Goal: Navigation & Orientation: Find specific page/section

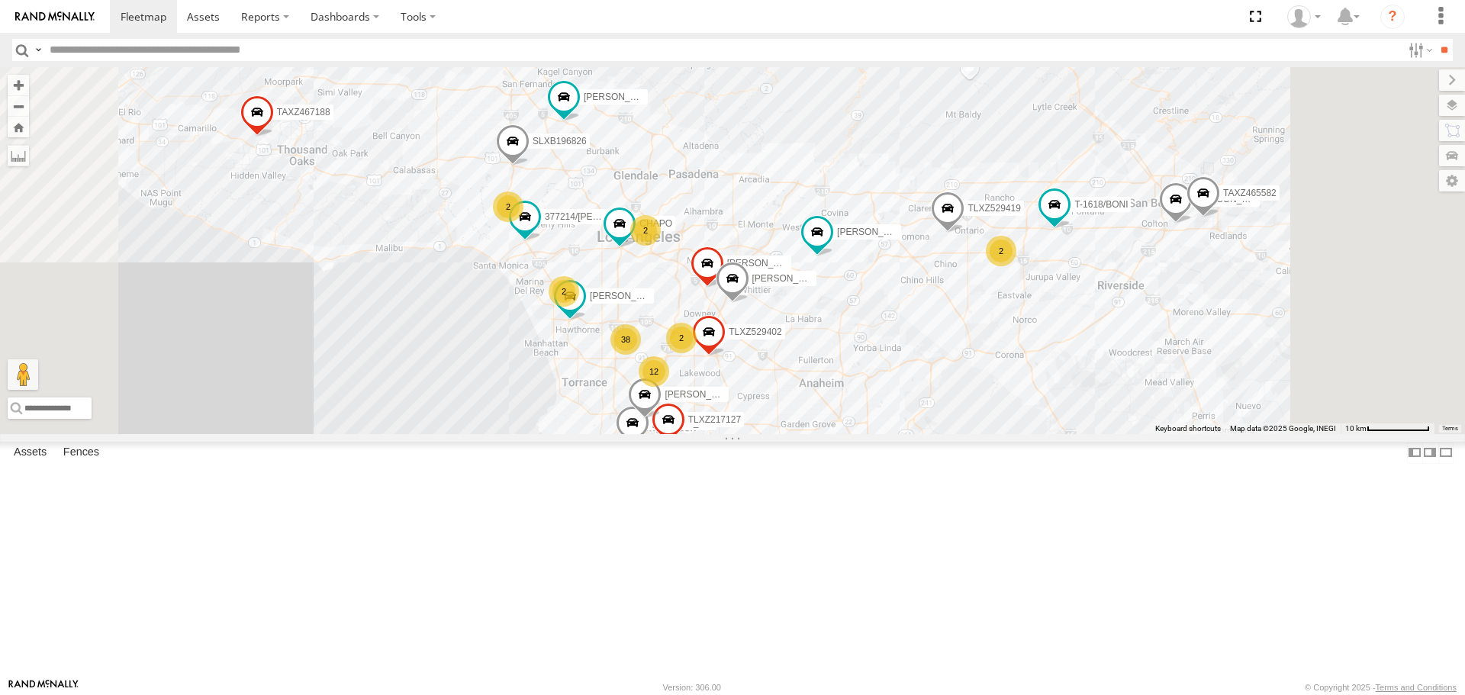
drag, startPoint x: 933, startPoint y: 327, endPoint x: 925, endPoint y: 290, distance: 37.4
click at [925, 290] on div "TAXZ467188 OSCAR/T-1668 FRANKLIN T-1632 ERNEST/T-1667 KENNY T-1618/BONI TLXZ529…" at bounding box center [732, 250] width 1465 height 366
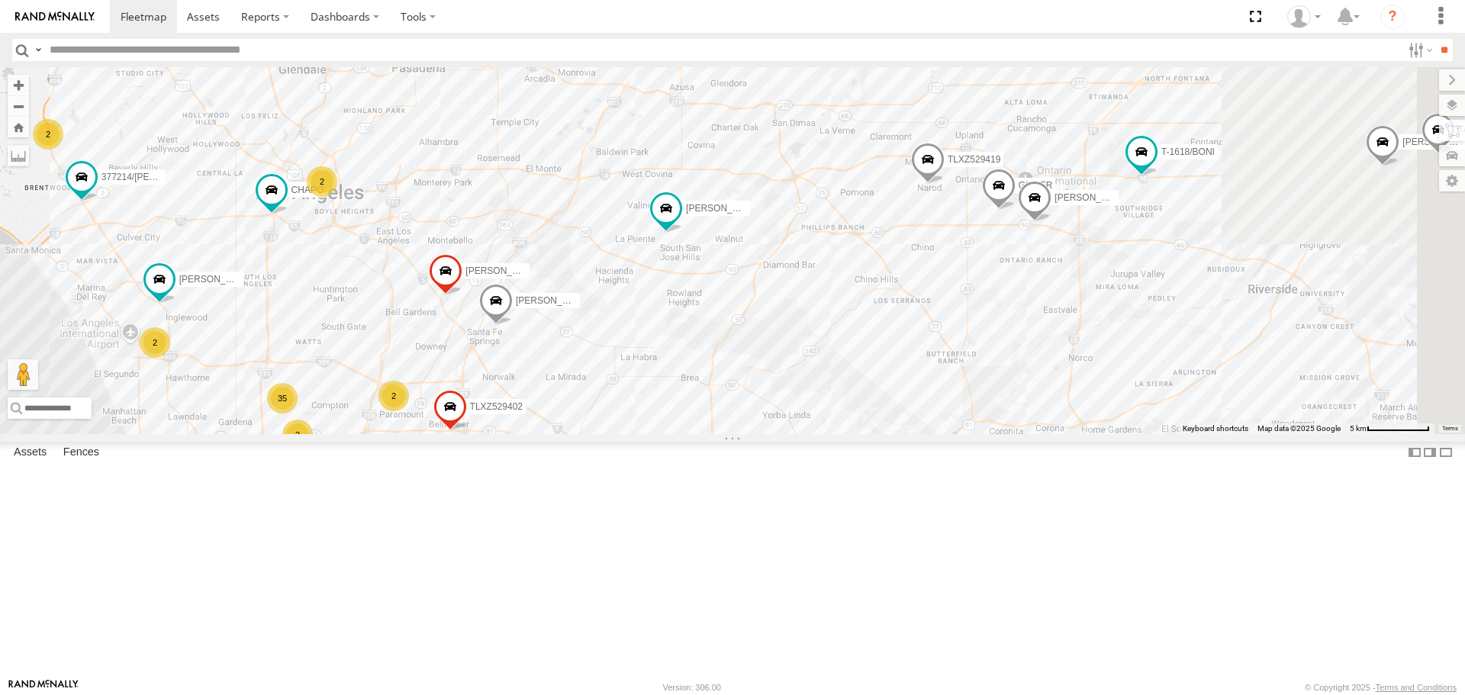
drag, startPoint x: 929, startPoint y: 358, endPoint x: 748, endPoint y: 362, distance: 180.9
click at [748, 362] on div "TAXZ467188 OSCAR/T-1668 FRANKLIN T-1632 ERNEST/T-1667 KENNY T-1618/BONI TLXZ529…" at bounding box center [732, 250] width 1465 height 366
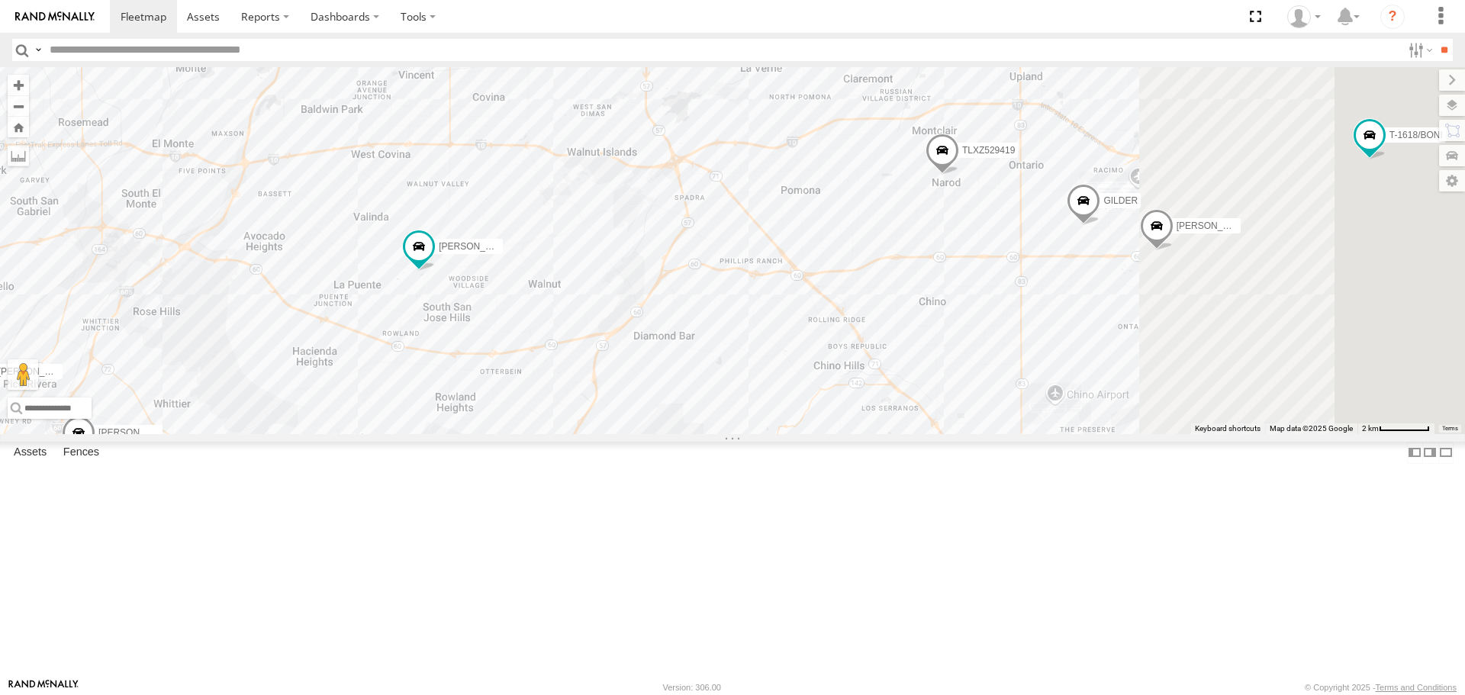
drag, startPoint x: 993, startPoint y: 356, endPoint x: 901, endPoint y: 359, distance: 92.3
click at [901, 359] on div "TAXZ467188 OSCAR/T-1668 FRANKLIN T-1632 ERNEST/T-1667 KENNY T-1618/BONI TLXZ529…" at bounding box center [732, 250] width 1465 height 366
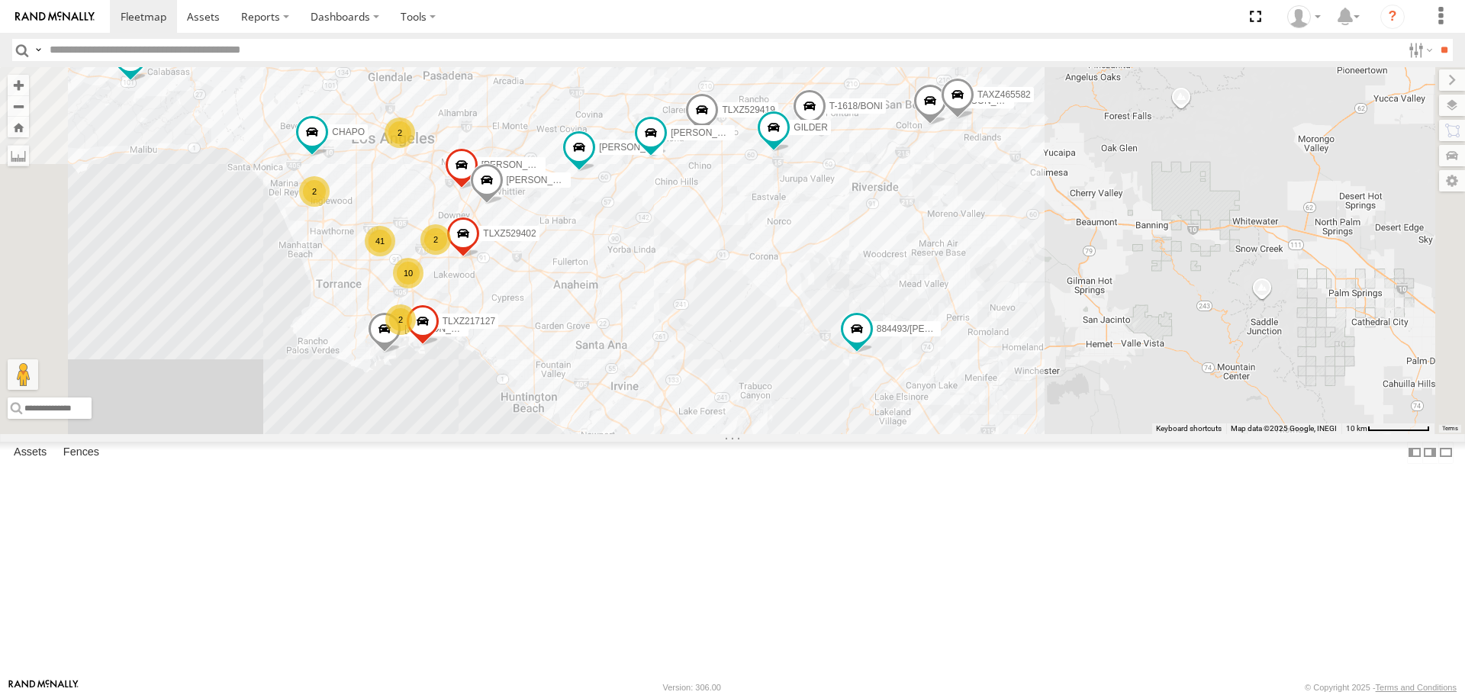
drag, startPoint x: 1051, startPoint y: 488, endPoint x: 999, endPoint y: 458, distance: 59.8
click at [999, 433] on div "MARCIAL/337202 SAM/T-1625 LARS/T-1623 LEVERN/T-1627 TAXZ467188 884493/RUDYS CHA…" at bounding box center [732, 250] width 1465 height 366
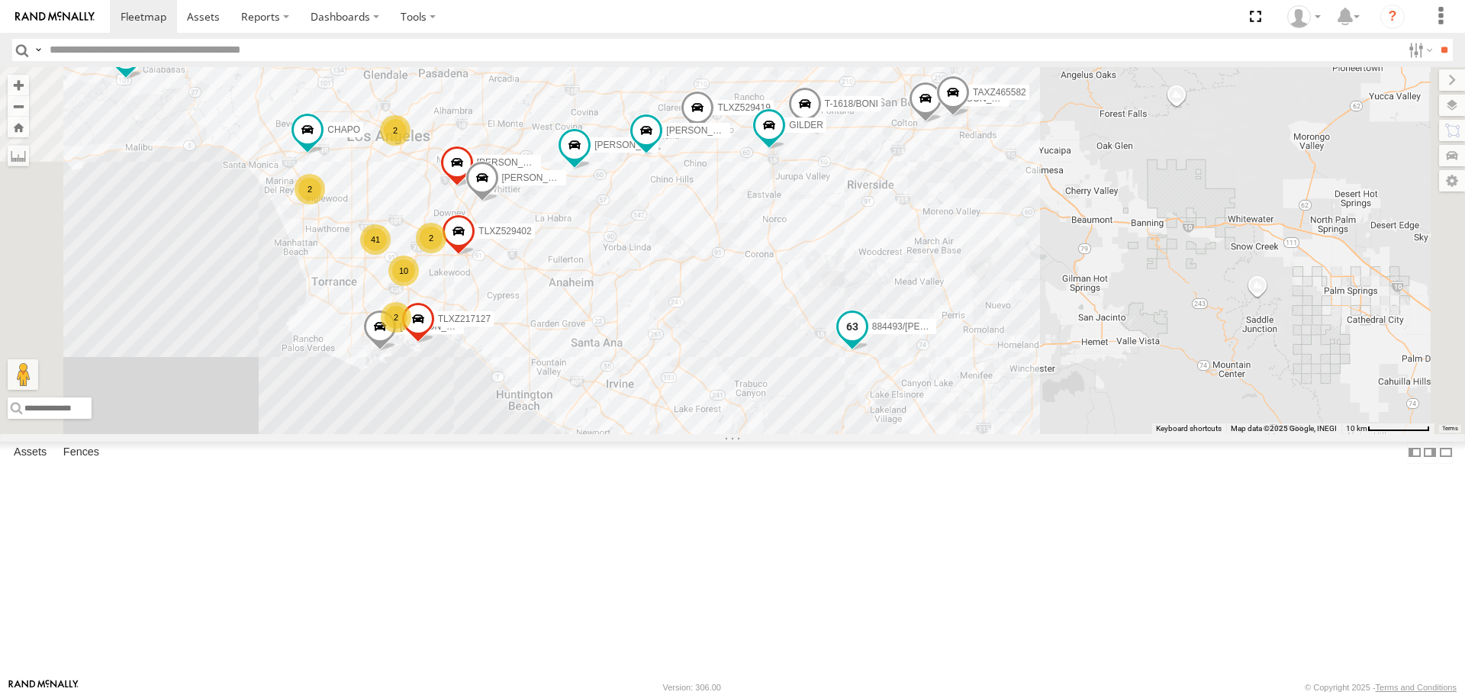
click at [869, 352] on span at bounding box center [852, 331] width 34 height 41
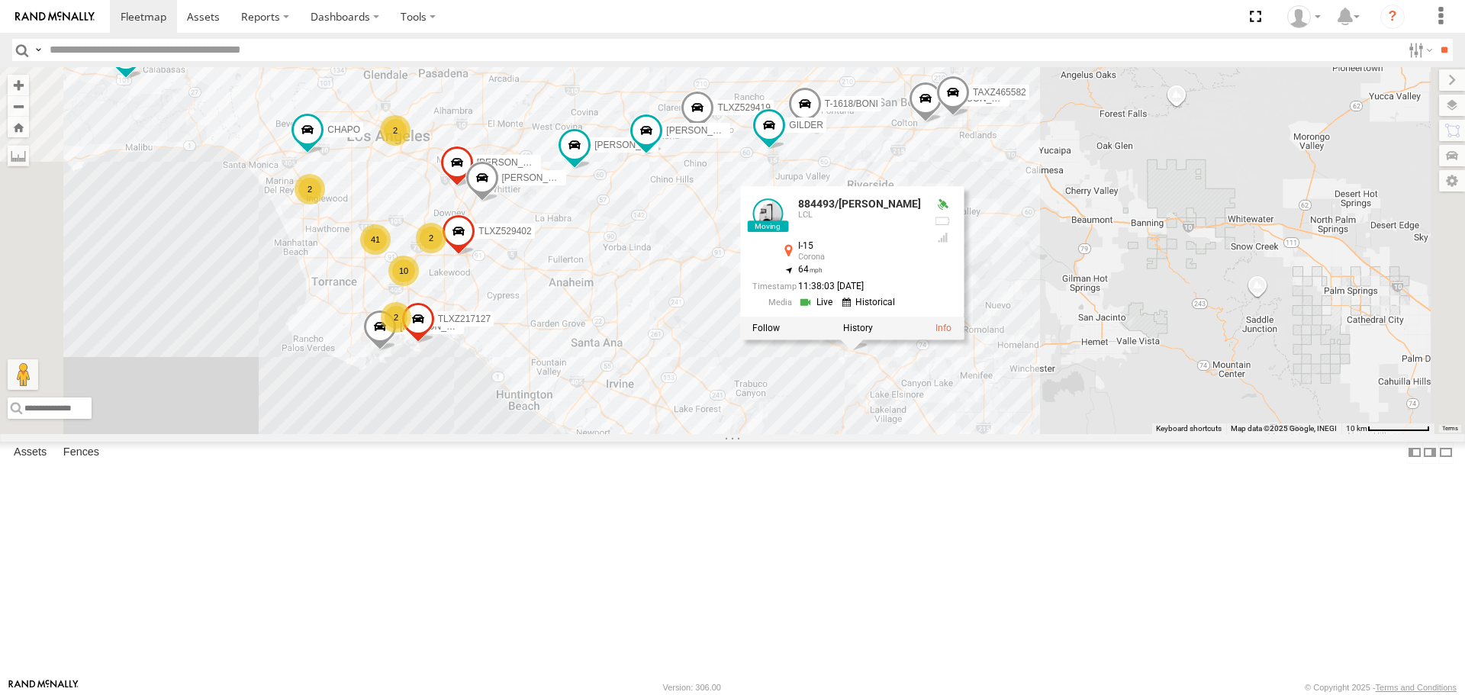
click at [964, 340] on div at bounding box center [852, 328] width 224 height 23
click at [873, 334] on label at bounding box center [858, 328] width 30 height 11
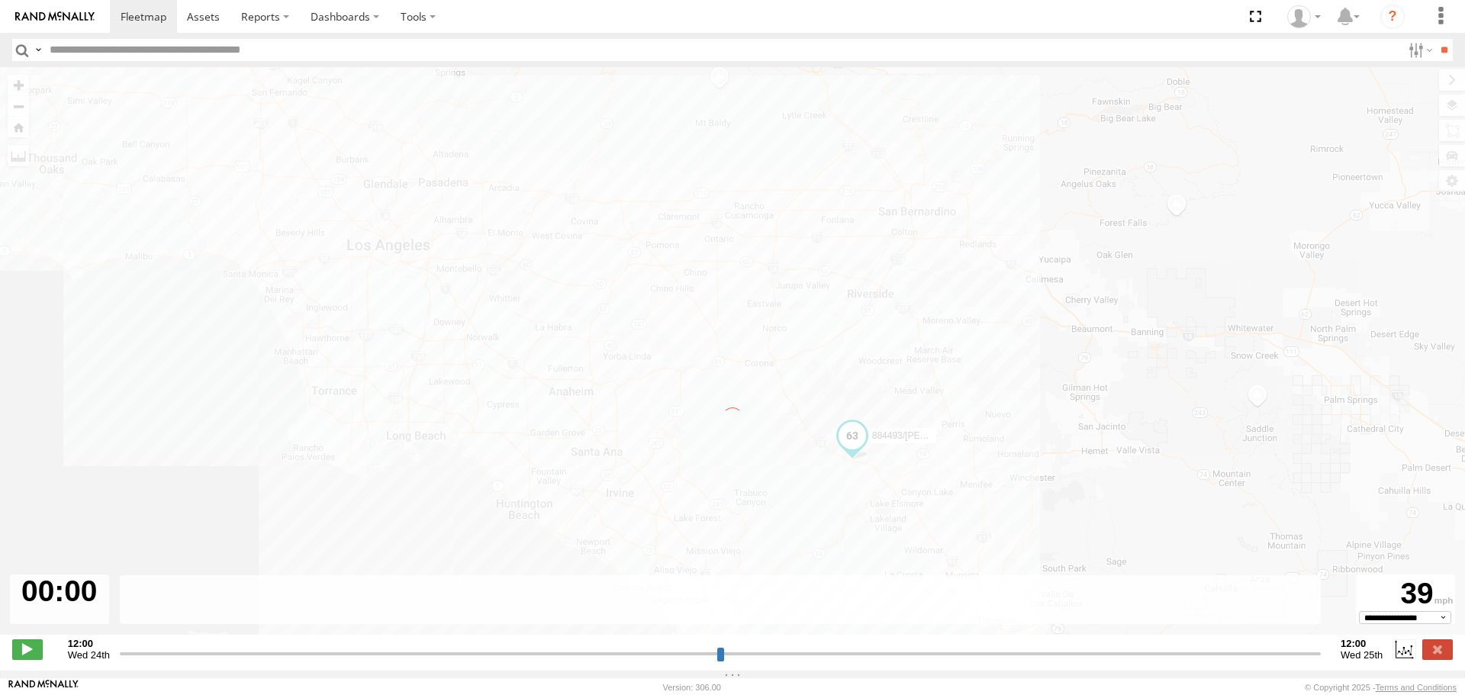
type input "**********"
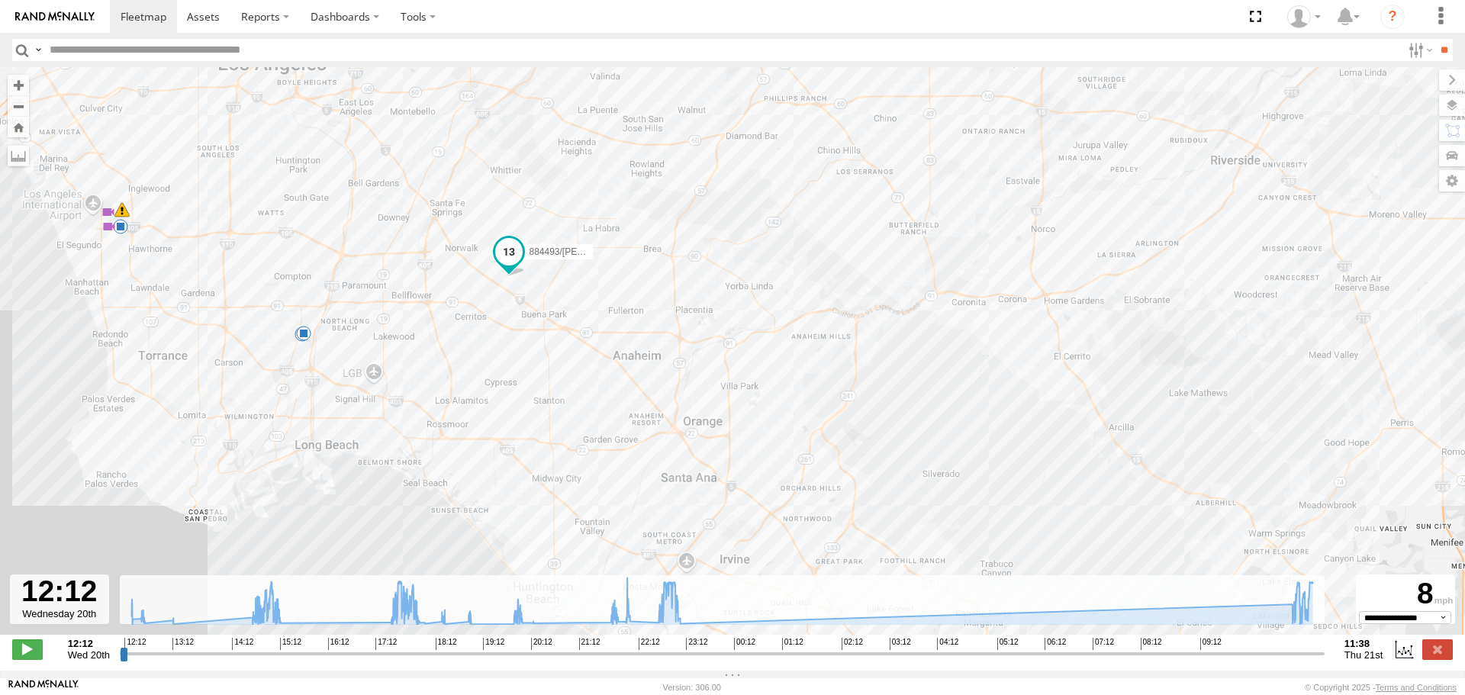
drag, startPoint x: 953, startPoint y: 382, endPoint x: 928, endPoint y: 379, distance: 25.4
click at [928, 379] on div "884493/RUDYS 15:10 Wed 19:16 Wed 21:41 Wed 22:03 Wed 23:05 Wed 6 6" at bounding box center [732, 359] width 1465 height 584
click at [157, 21] on span at bounding box center [144, 16] width 46 height 14
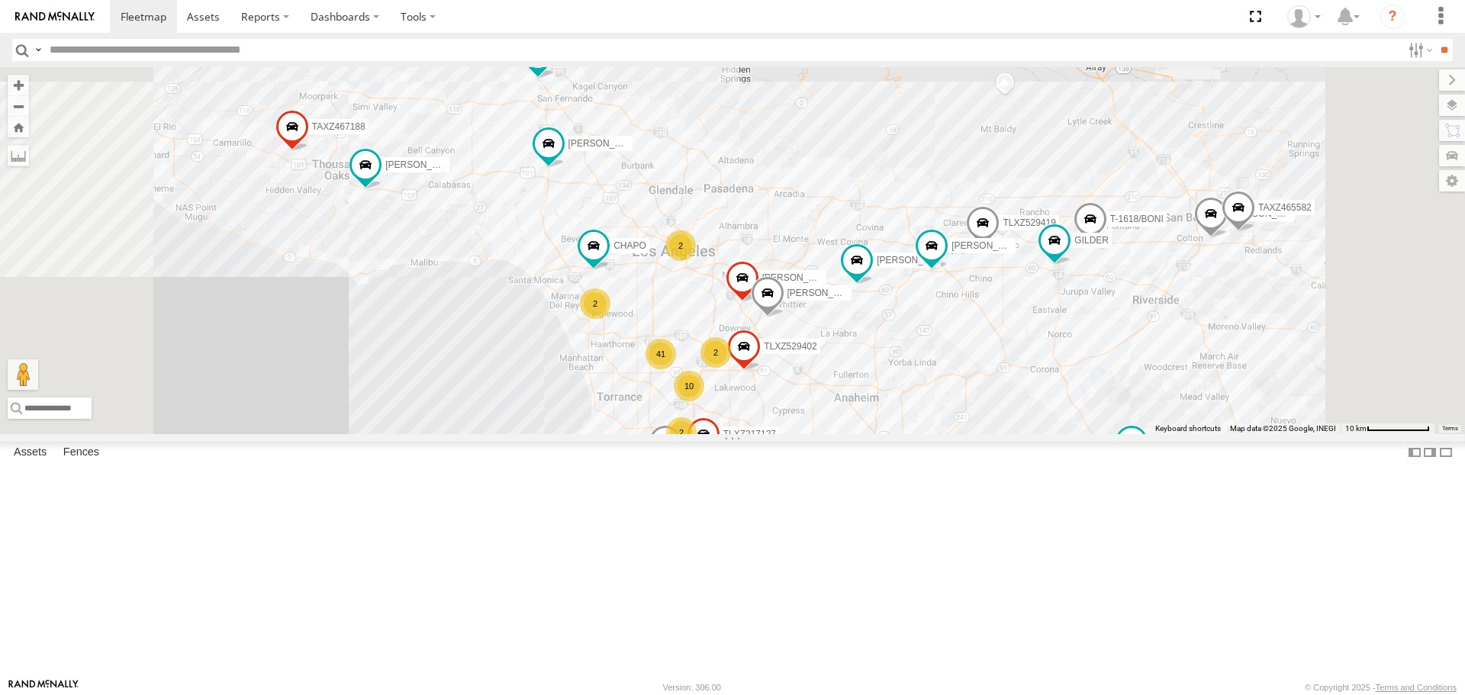
drag, startPoint x: 912, startPoint y: 451, endPoint x: 848, endPoint y: 419, distance: 71.7
click at [848, 419] on div "TAXZ467188 884493/RUDYS ARMANDO/T-1629 10 41 MARCIAL/337202 SAM/T-1625 LARS/T-1…" at bounding box center [732, 250] width 1465 height 366
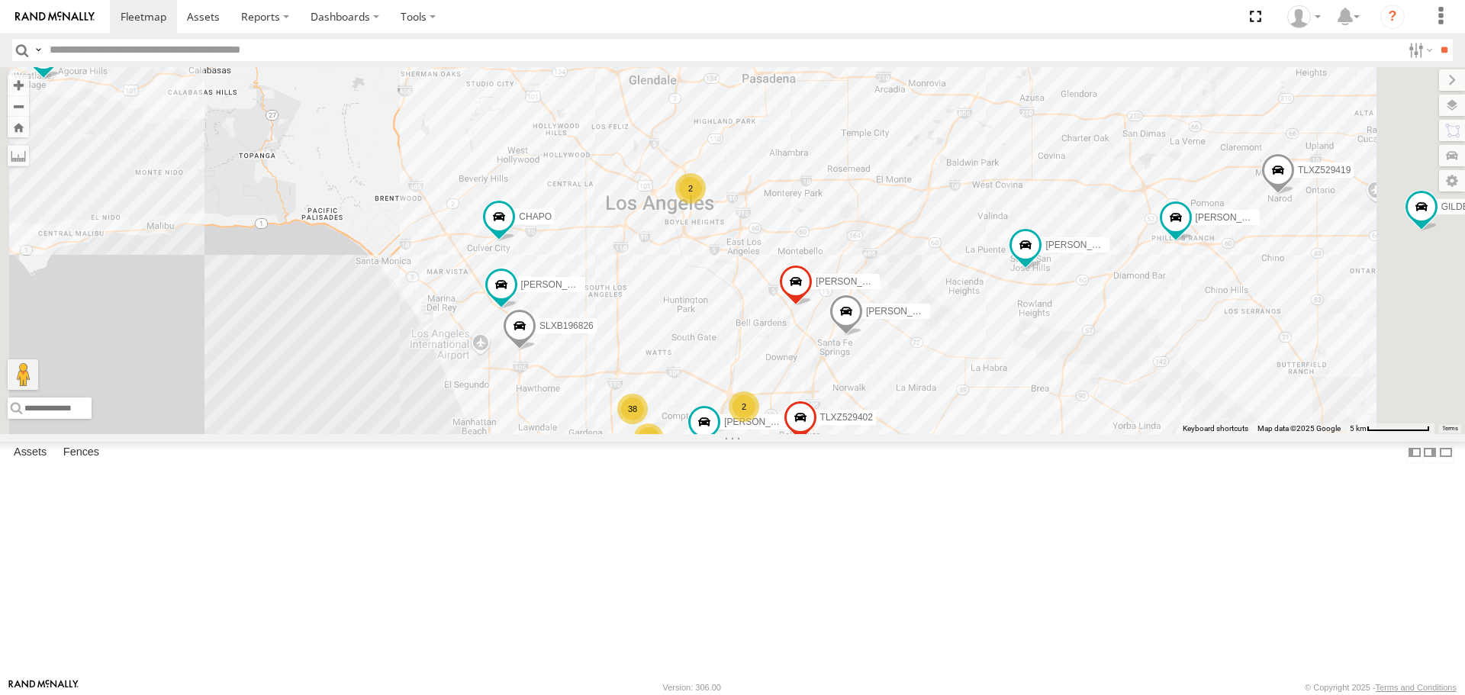
drag, startPoint x: 1179, startPoint y: 455, endPoint x: 1122, endPoint y: 440, distance: 59.2
click at [1122, 433] on div "TAXZ467188 884493/RUDYS ARMANDO/T-1629 MARCIAL/337202 SAM/T-1625 LARS/T-1623 LE…" at bounding box center [732, 250] width 1465 height 366
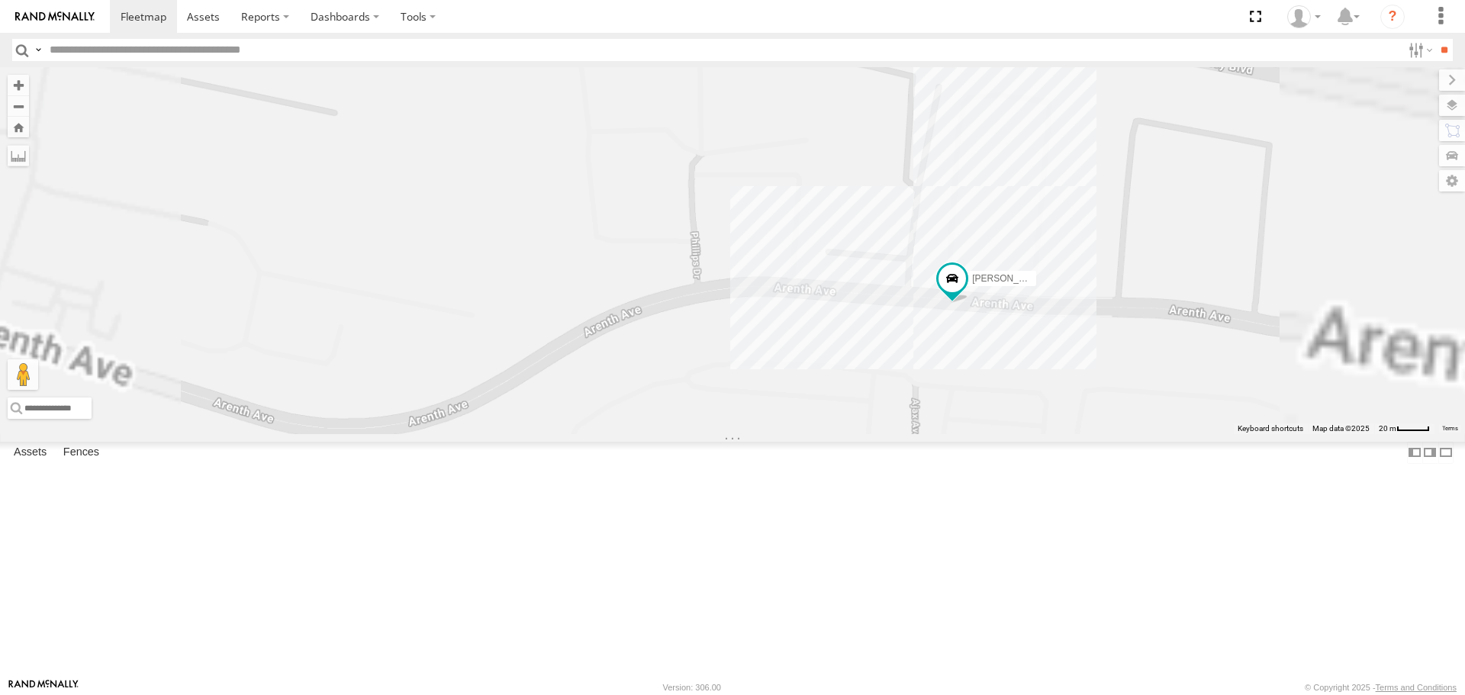
click at [1167, 322] on div "TAXZ467188 884493/RUDYS ARMANDO/T-1629 MARCIAL/337202 SAM/T-1625 LARS/T-1623 LE…" at bounding box center [732, 250] width 1465 height 366
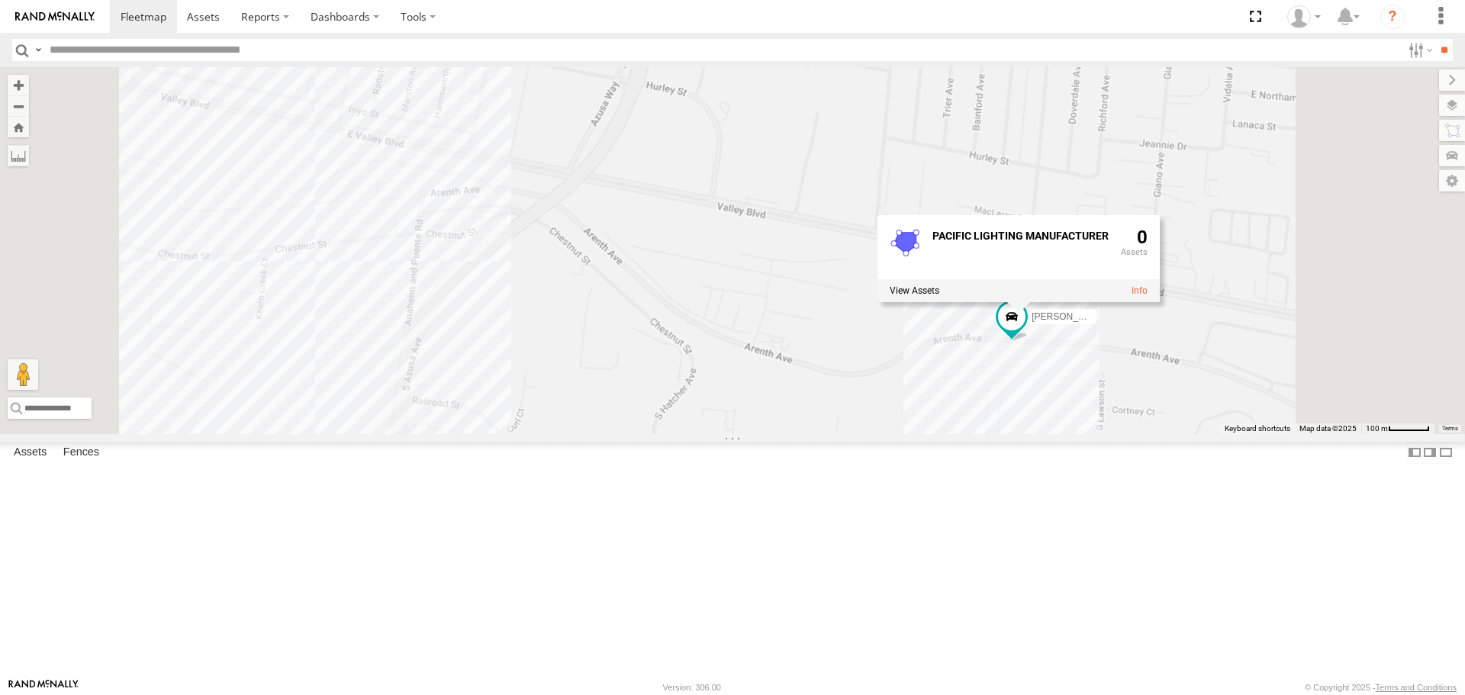
click at [1227, 433] on div "TAXZ467188 884493/RUDYS ARMANDO/T-1629 MARCIAL/337202 SAM/T-1625 LARS/T-1623 LE…" at bounding box center [732, 250] width 1465 height 366
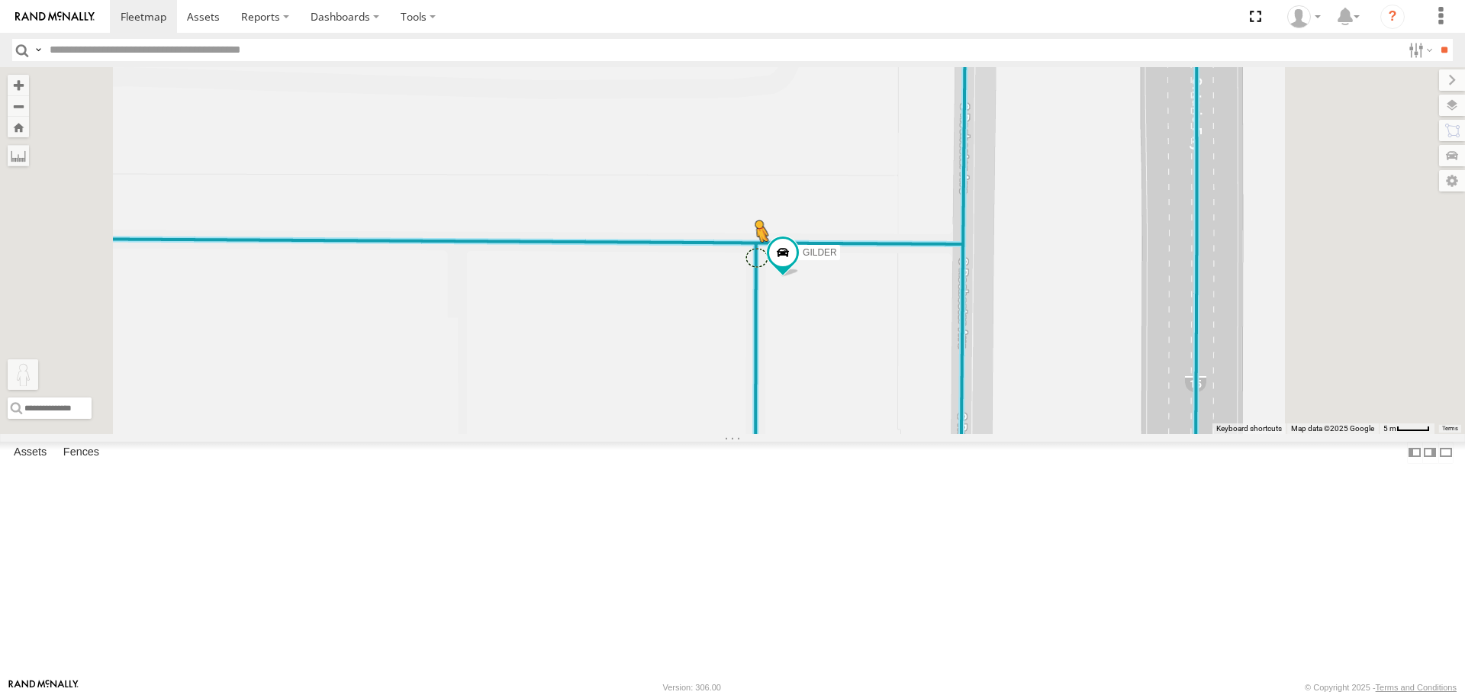
drag, startPoint x: 407, startPoint y: 620, endPoint x: 950, endPoint y: 380, distance: 593.7
click at [950, 380] on div "884493/RUDYS TLXZ529419 GERALD SR/T-1611 SAM/T-1625 KENNY T-1618/BONI GILDER JO…" at bounding box center [732, 250] width 1465 height 366
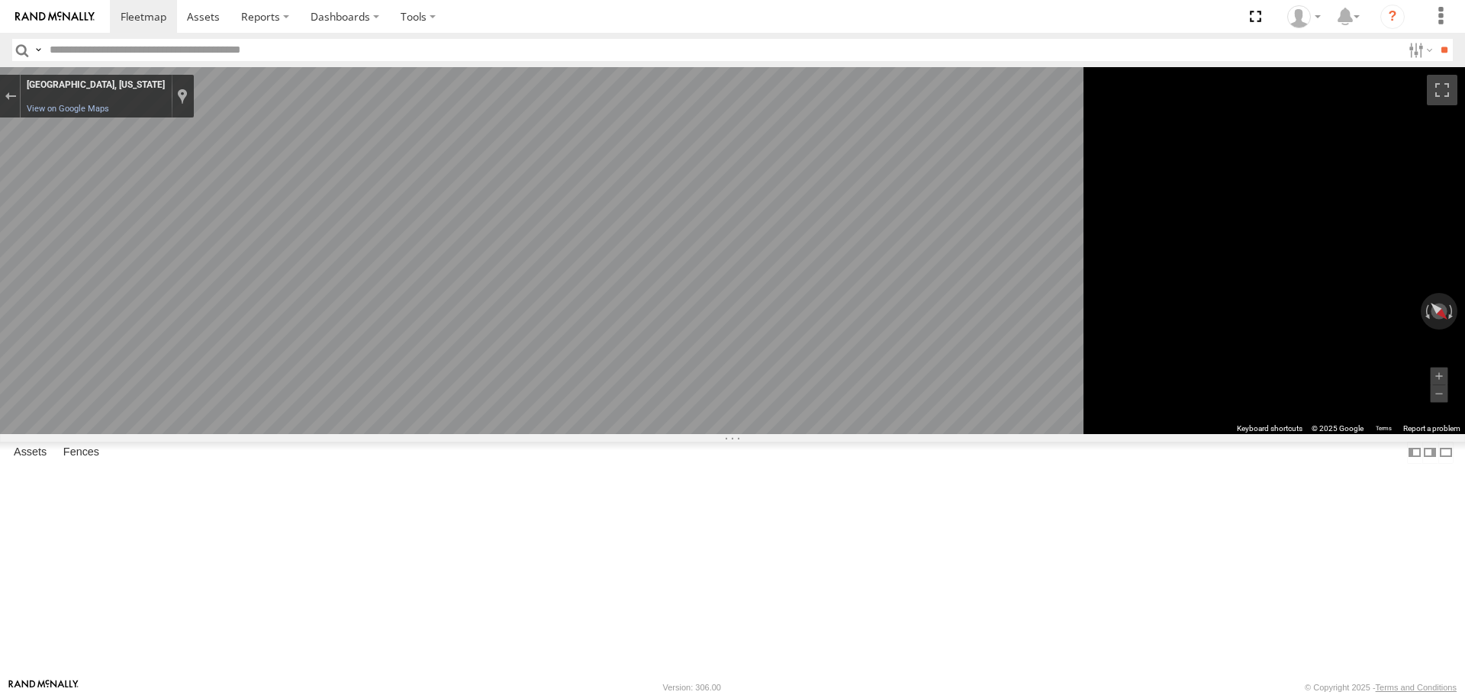
click at [1464, 694] on html at bounding box center [732, 347] width 1465 height 695
click at [612, 543] on icon "Go West" at bounding box center [558, 540] width 108 height 29
click at [20, 92] on button "Exit the Street View" at bounding box center [10, 96] width 20 height 21
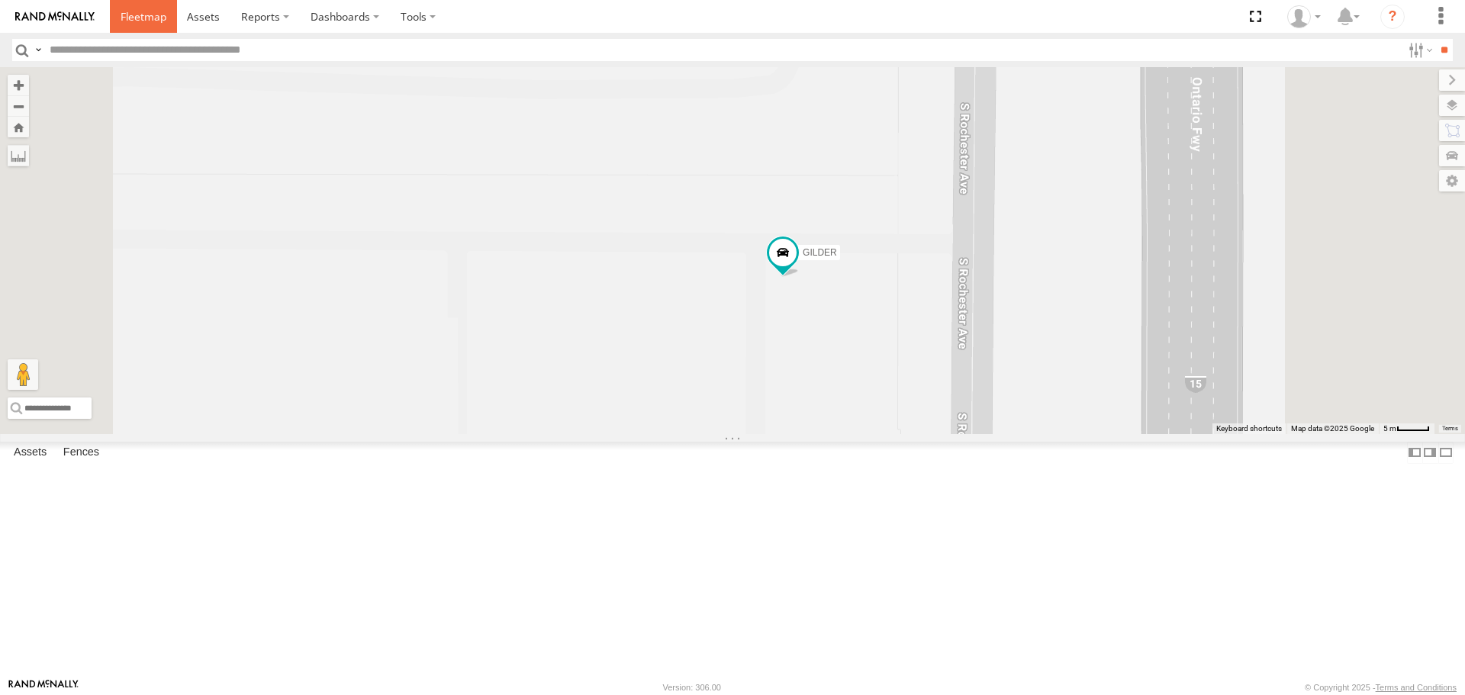
click at [162, 10] on span at bounding box center [144, 16] width 46 height 14
click at [1438, 464] on label at bounding box center [1445, 453] width 15 height 22
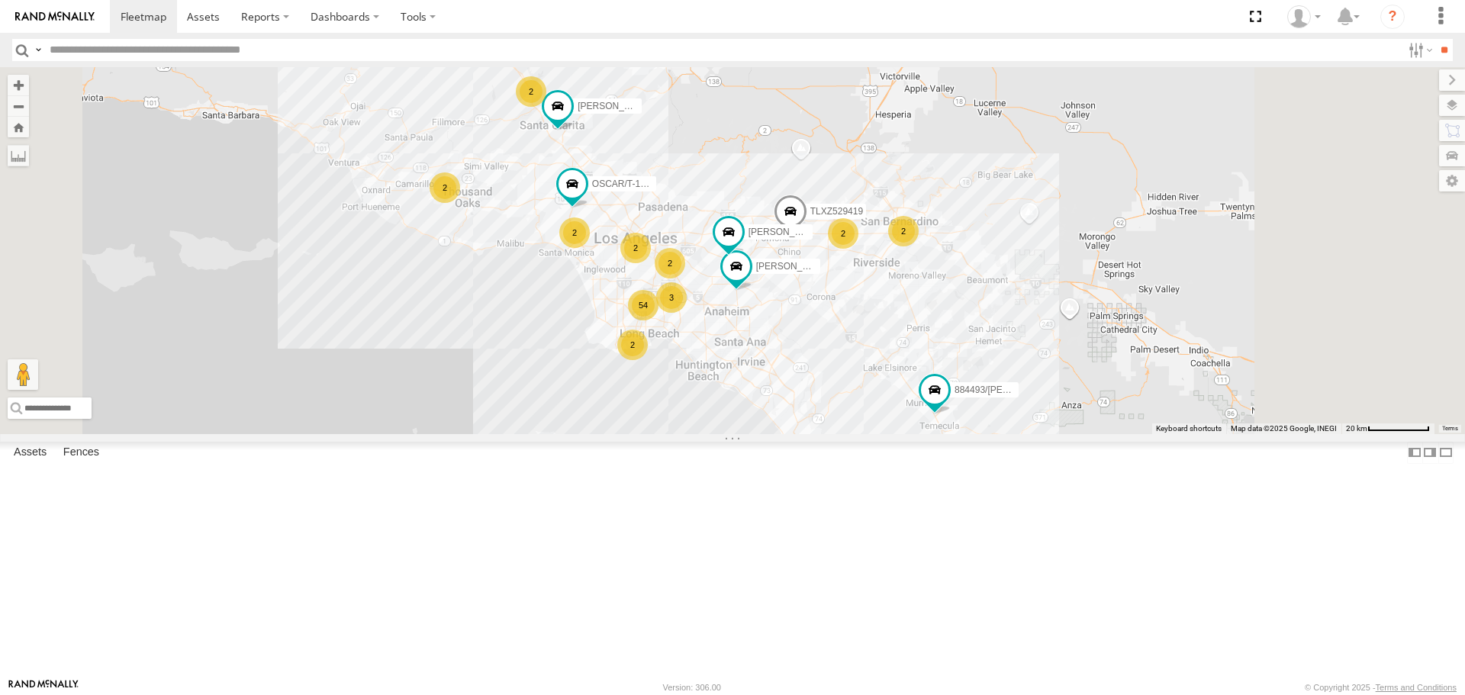
drag, startPoint x: 890, startPoint y: 427, endPoint x: 808, endPoint y: 305, distance: 147.3
click at [808, 305] on div "884493/RUDYS TLXZ529419 [PERSON_NAME]/T-1611 54 2 [PERSON_NAME]/T-1625 2 [PERSO…" at bounding box center [732, 250] width 1465 height 366
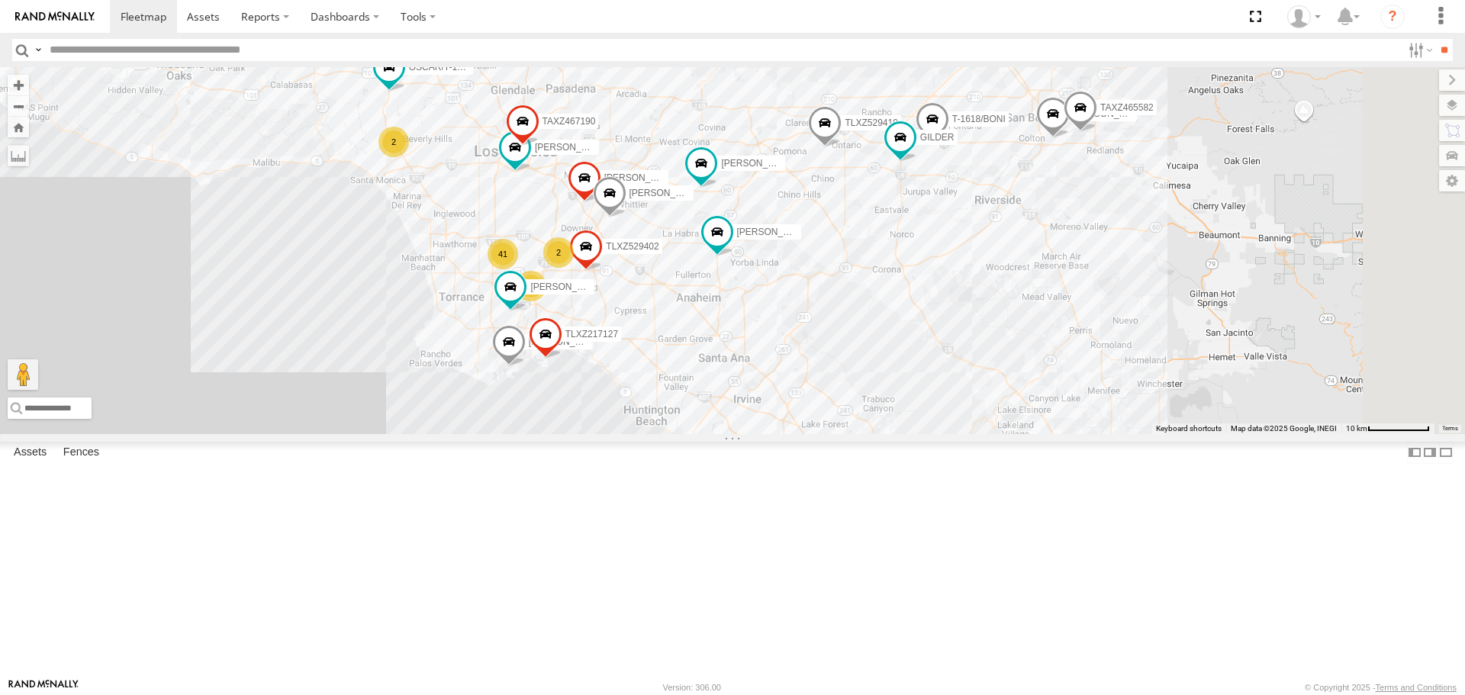
drag, startPoint x: 764, startPoint y: 328, endPoint x: 662, endPoint y: 291, distance: 108.6
click at [662, 292] on div "884493/RUDYS TLXZ529419 GERALD SR/T-1611 SAM/T-1625 LEVERN/T-1627 KENNY OSCAR/T…" at bounding box center [732, 250] width 1465 height 366
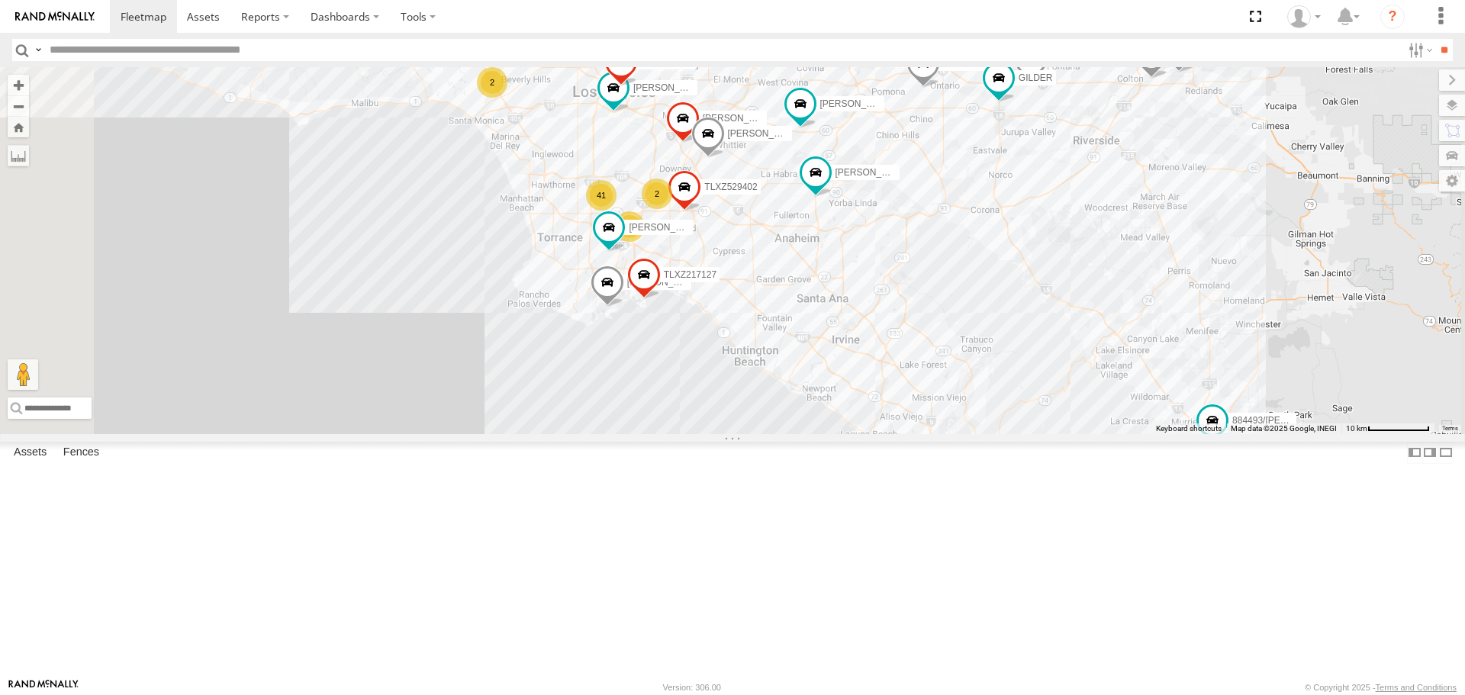
drag, startPoint x: 1038, startPoint y: 410, endPoint x: 1150, endPoint y: 368, distance: 120.0
click at [1150, 368] on div "884493/RUDYS TLXZ529419 GERALD SR/T-1611 SAM/T-1625 LEVERN/T-1627 KENNY OSCAR/T…" at bounding box center [732, 250] width 1465 height 366
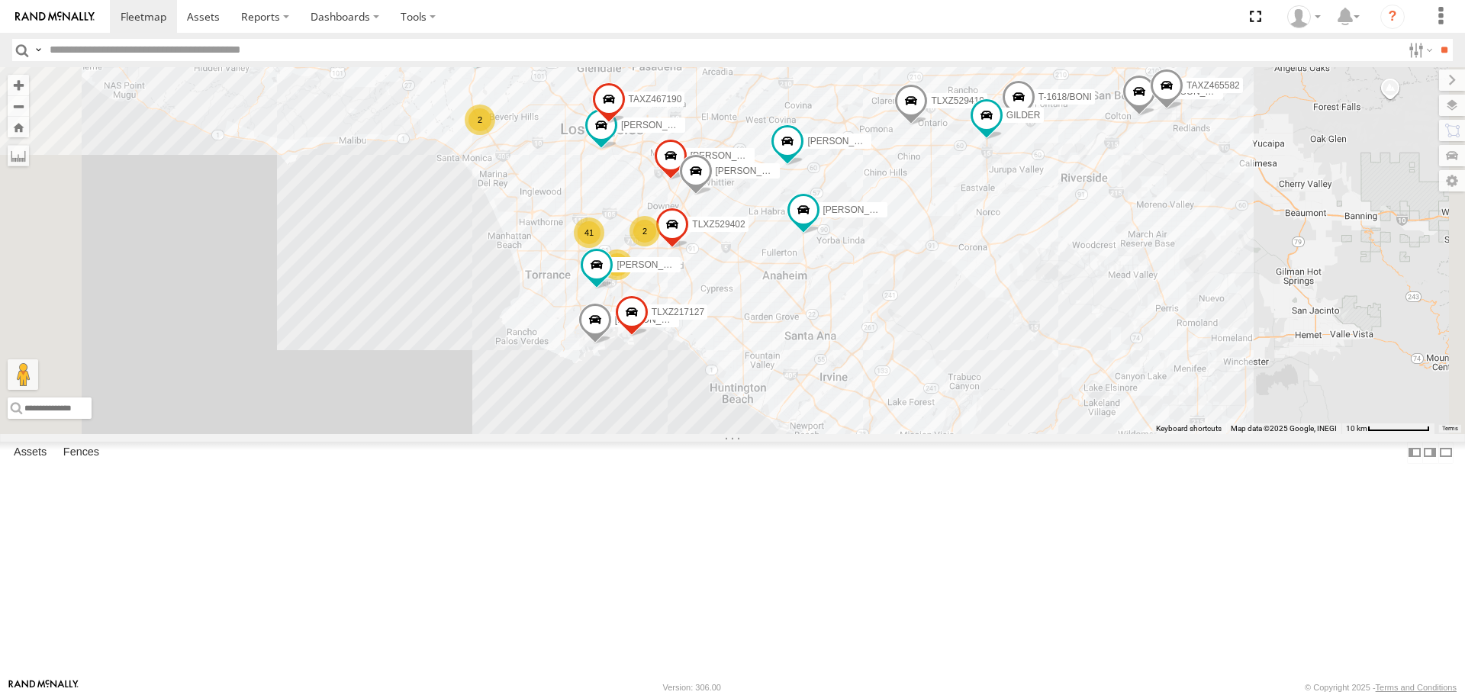
drag, startPoint x: 1104, startPoint y: 303, endPoint x: 1088, endPoint y: 356, distance: 55.0
click at [1088, 356] on div "884493/RUDYS TLXZ529419 GERALD SR/T-1611 SAM/T-1625 LEVERN/T-1627 KENNY OSCAR/T…" at bounding box center [732, 250] width 1465 height 366
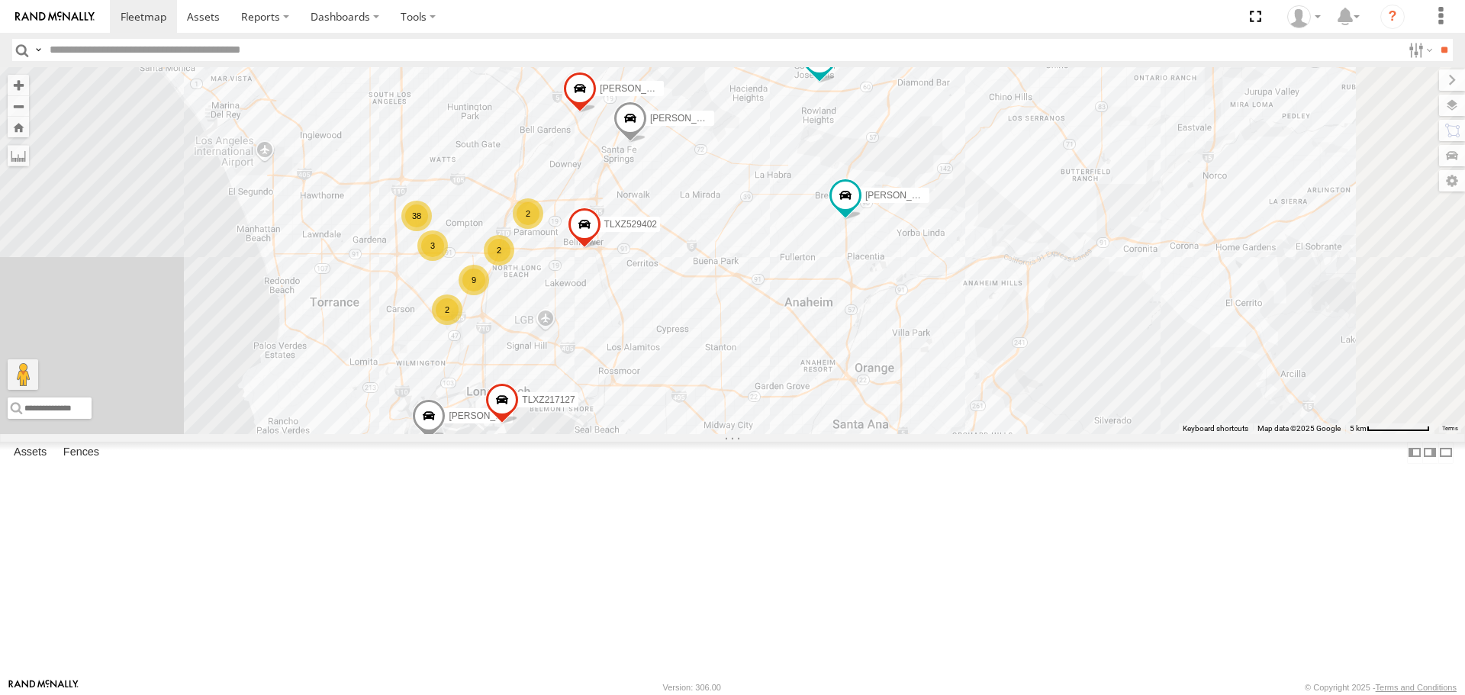
drag, startPoint x: 933, startPoint y: 314, endPoint x: 822, endPoint y: 191, distance: 166.4
click at [822, 191] on div "884493/RUDYS TLXZ529419 GERALD SR/T-1611 SAM/T-1625 LEVERN/T-1627 KENNY OSCAR/T…" at bounding box center [732, 250] width 1465 height 366
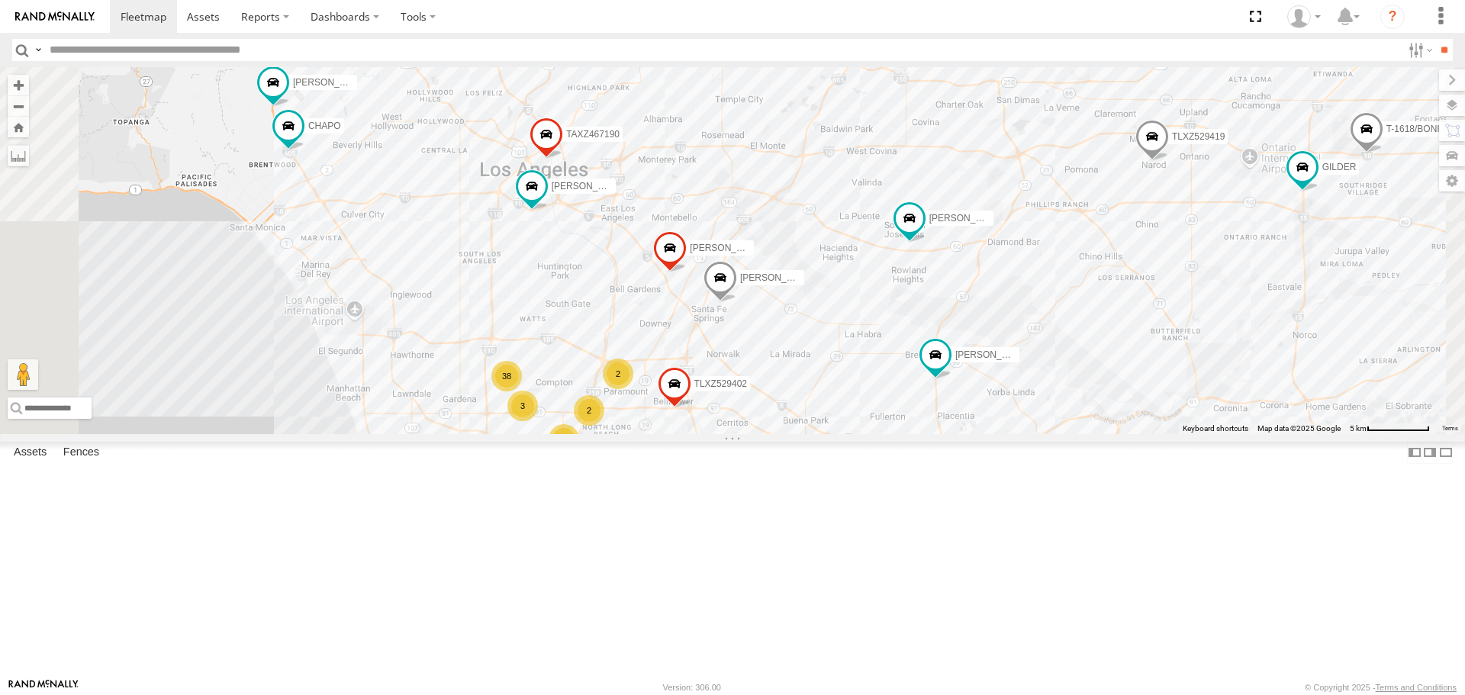
drag, startPoint x: 725, startPoint y: 352, endPoint x: 748, endPoint y: 385, distance: 40.6
click at [748, 385] on div "884493/RUDYS TLXZ529419 GERALD SR/T-1611 SAM/T-1625 LEVERN/T-1627 KENNY OSCAR/T…" at bounding box center [732, 250] width 1465 height 366
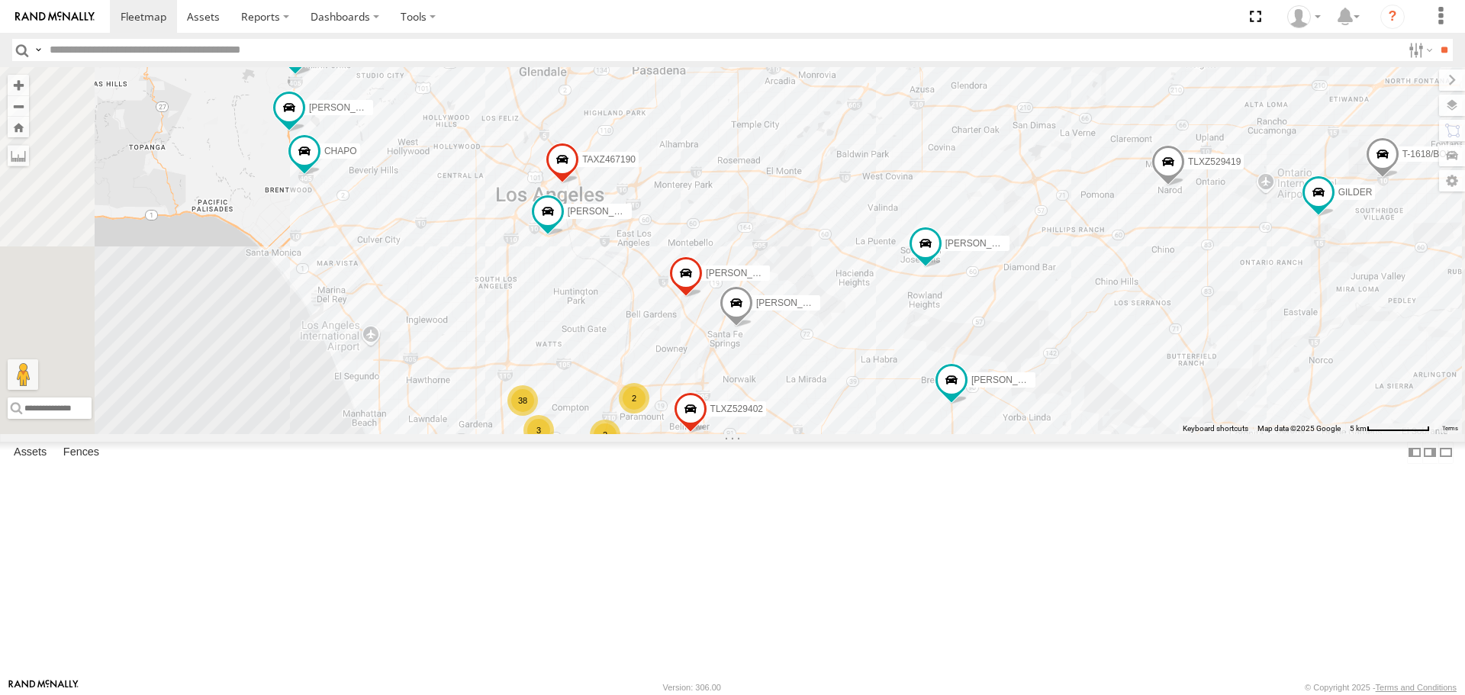
drag, startPoint x: 636, startPoint y: 356, endPoint x: 692, endPoint y: 408, distance: 76.1
click at [692, 408] on div "884493/RUDYS TLXZ529419 GERALD SR/T-1611 SAM/T-1625 LEVERN/T-1627 KENNY OSCAR/T…" at bounding box center [732, 250] width 1465 height 366
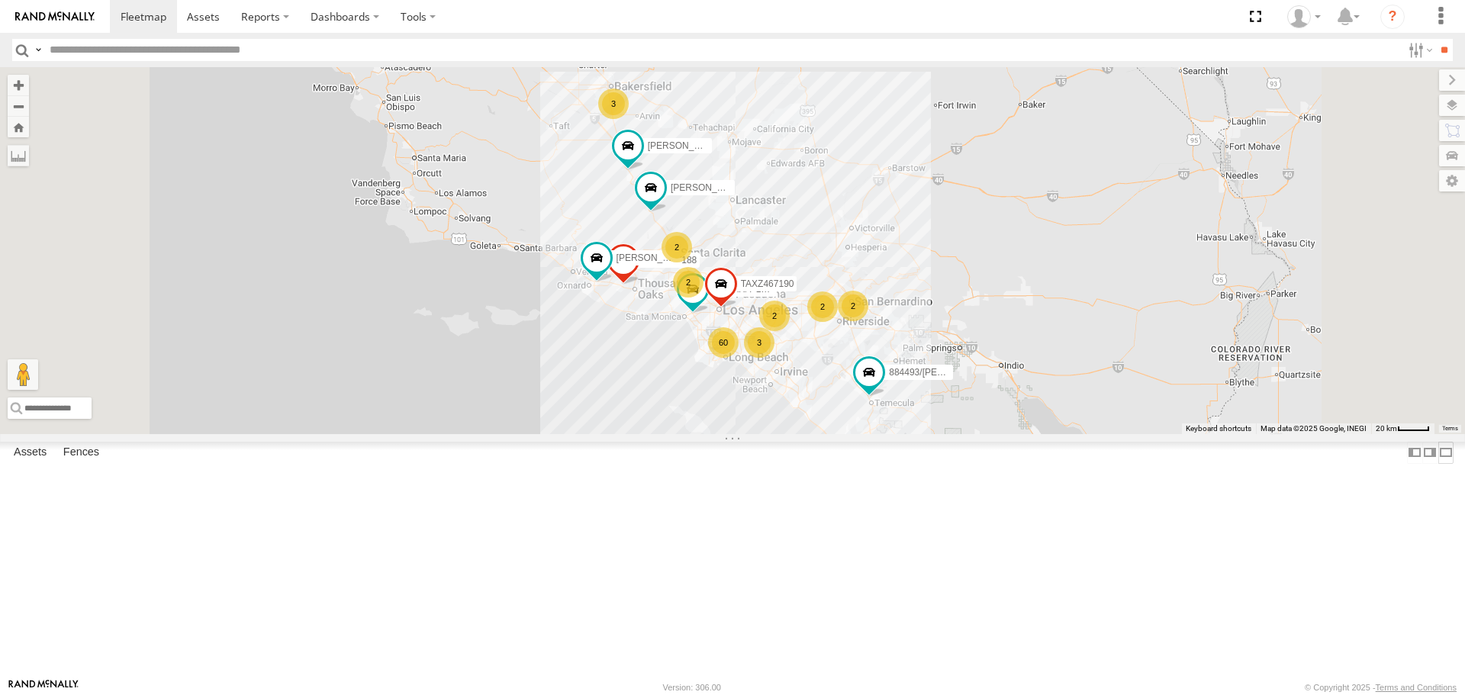
click at [1438, 464] on label at bounding box center [1445, 453] width 15 height 22
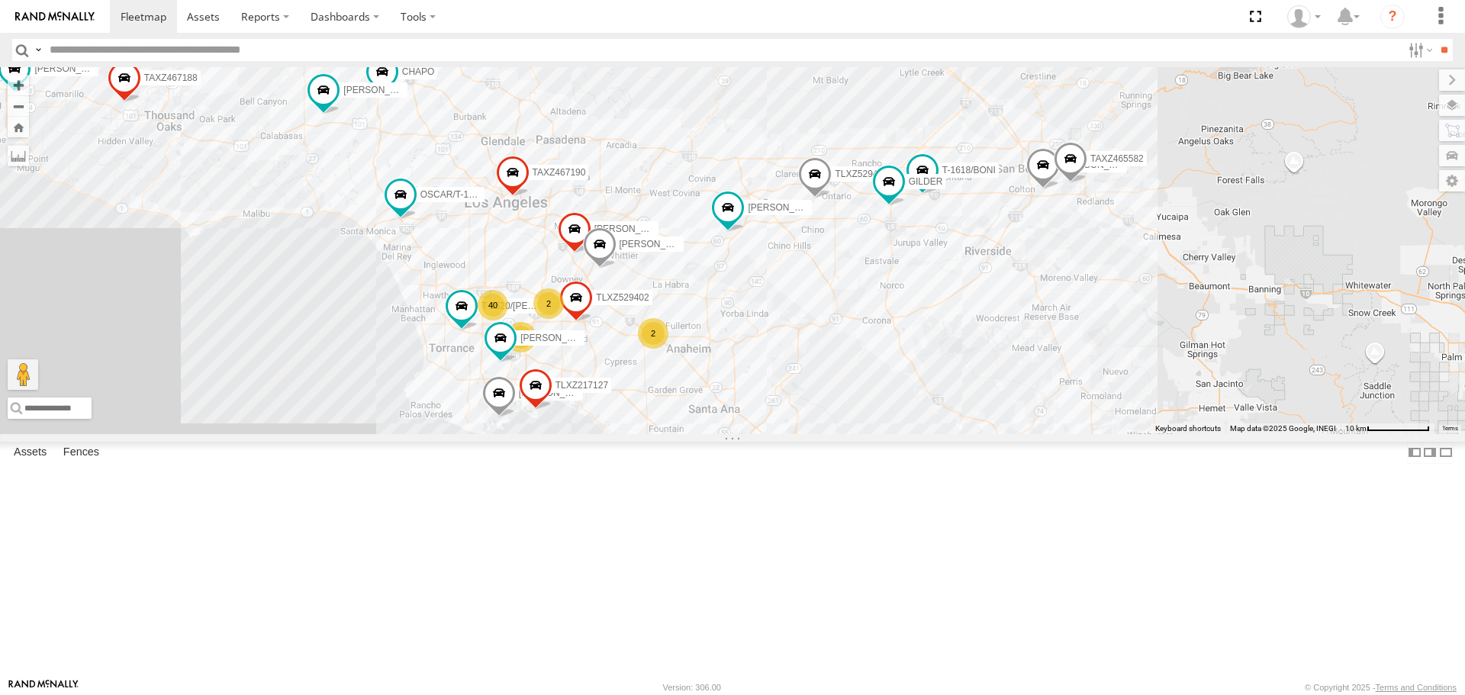
drag, startPoint x: 591, startPoint y: 265, endPoint x: 609, endPoint y: 244, distance: 27.1
click at [609, 245] on div "TAXZ467188 884493/RUDYS OSCAR/T-1668 GERALD SR/T-1611 FRANKLIN T-1632 TAXZ46719…" at bounding box center [732, 250] width 1465 height 366
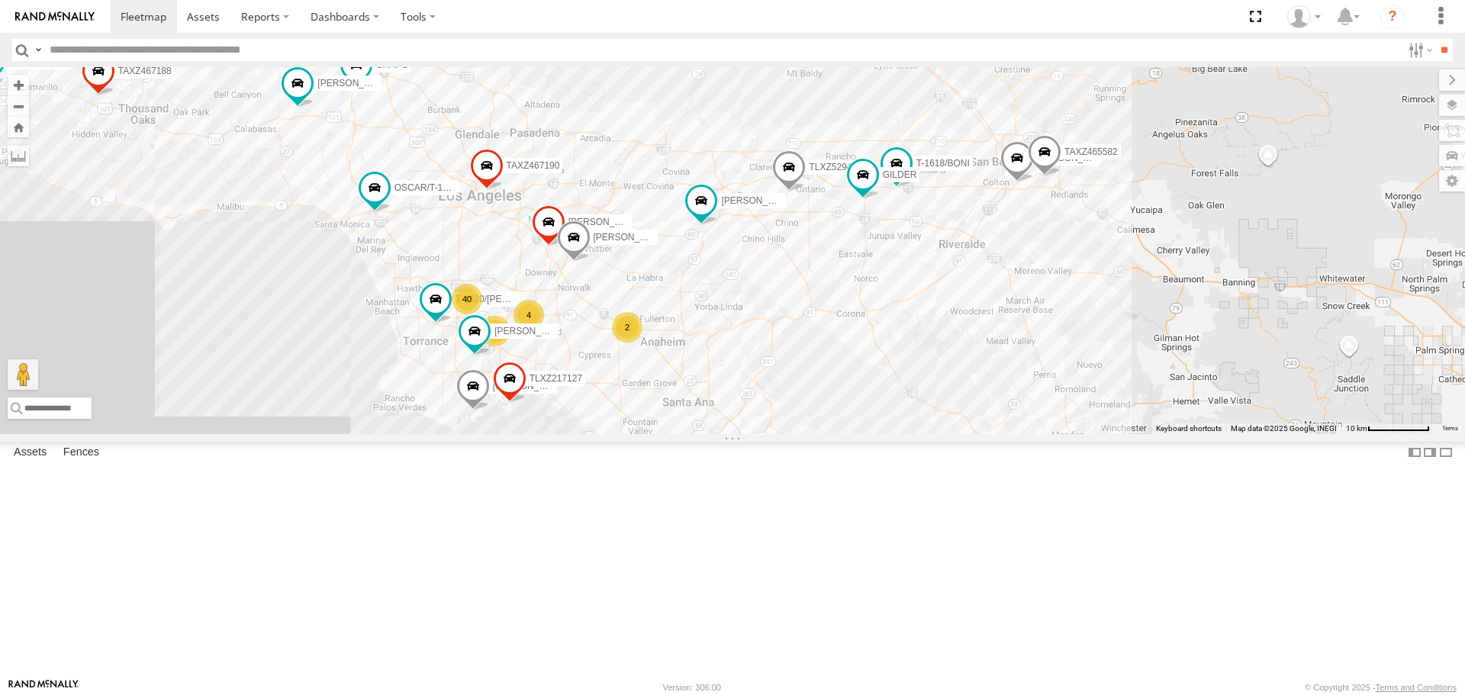
drag, startPoint x: 752, startPoint y: 325, endPoint x: 804, endPoint y: 417, distance: 105.2
click at [804, 417] on div "TAXZ467188 884493/RUDYS OSCAR/T-1668 GERALD SR/T-1611 FRANKLIN T-1632 TAXZ46719…" at bounding box center [732, 250] width 1465 height 366
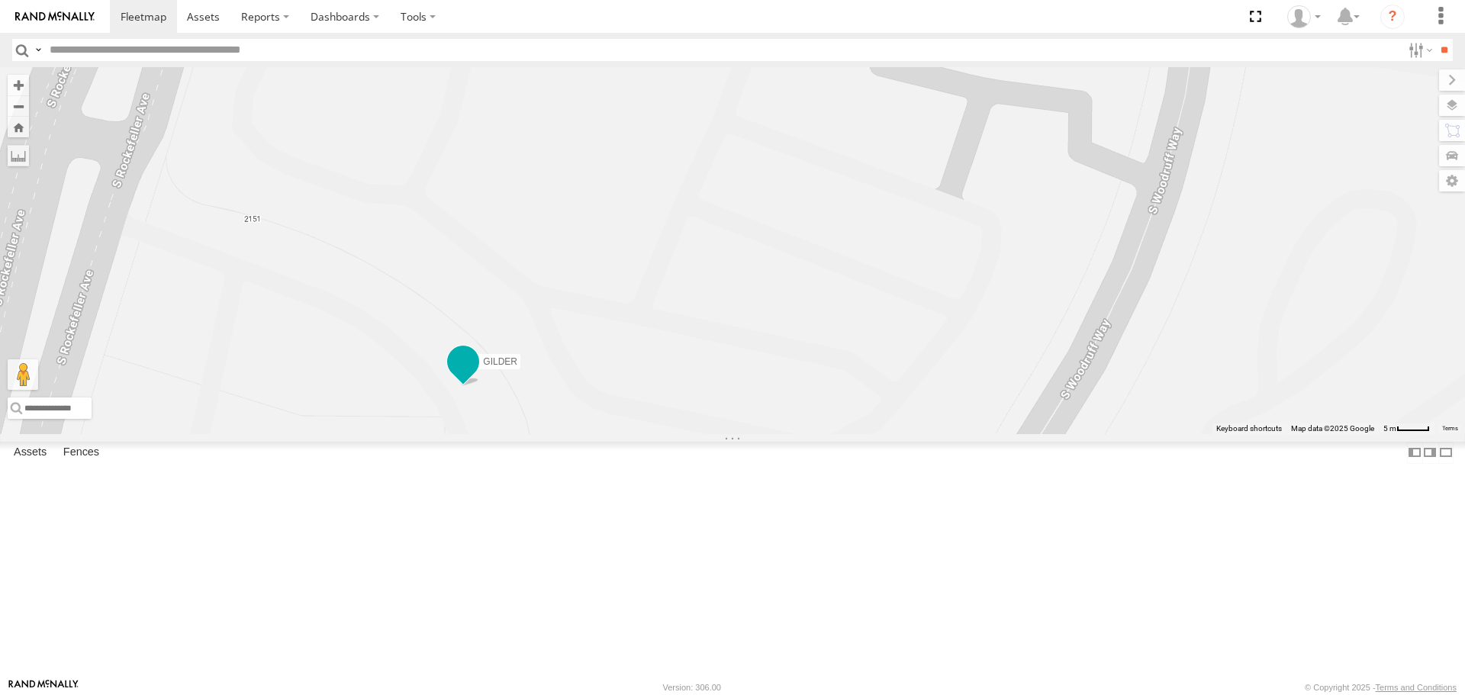
click at [459, 387] on span at bounding box center [463, 366] width 34 height 41
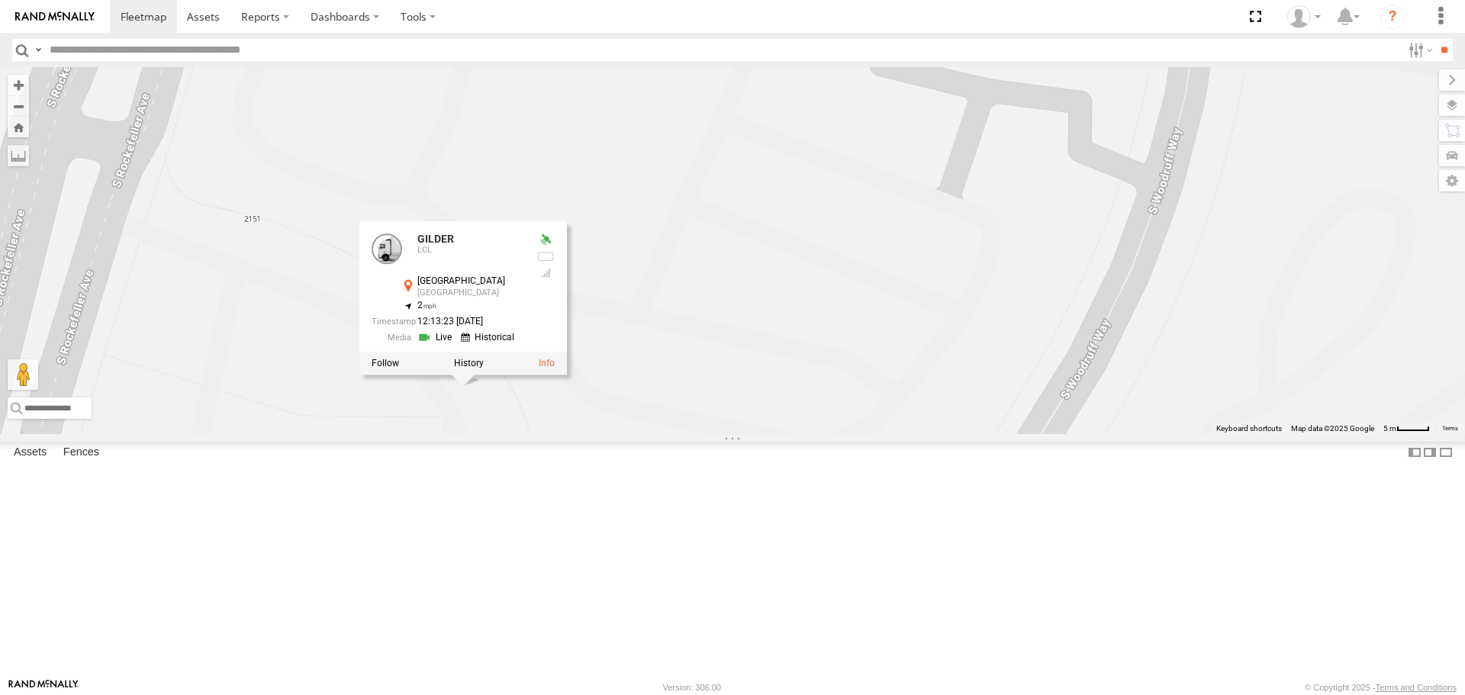
click at [348, 433] on div "TAXZ467188 884493/RUDYS OSCAR/T-1668 GERALD SR/T-1611 FRANKLIN T-1632 TAXZ46719…" at bounding box center [732, 250] width 1465 height 366
click at [468, 369] on label at bounding box center [469, 364] width 30 height 11
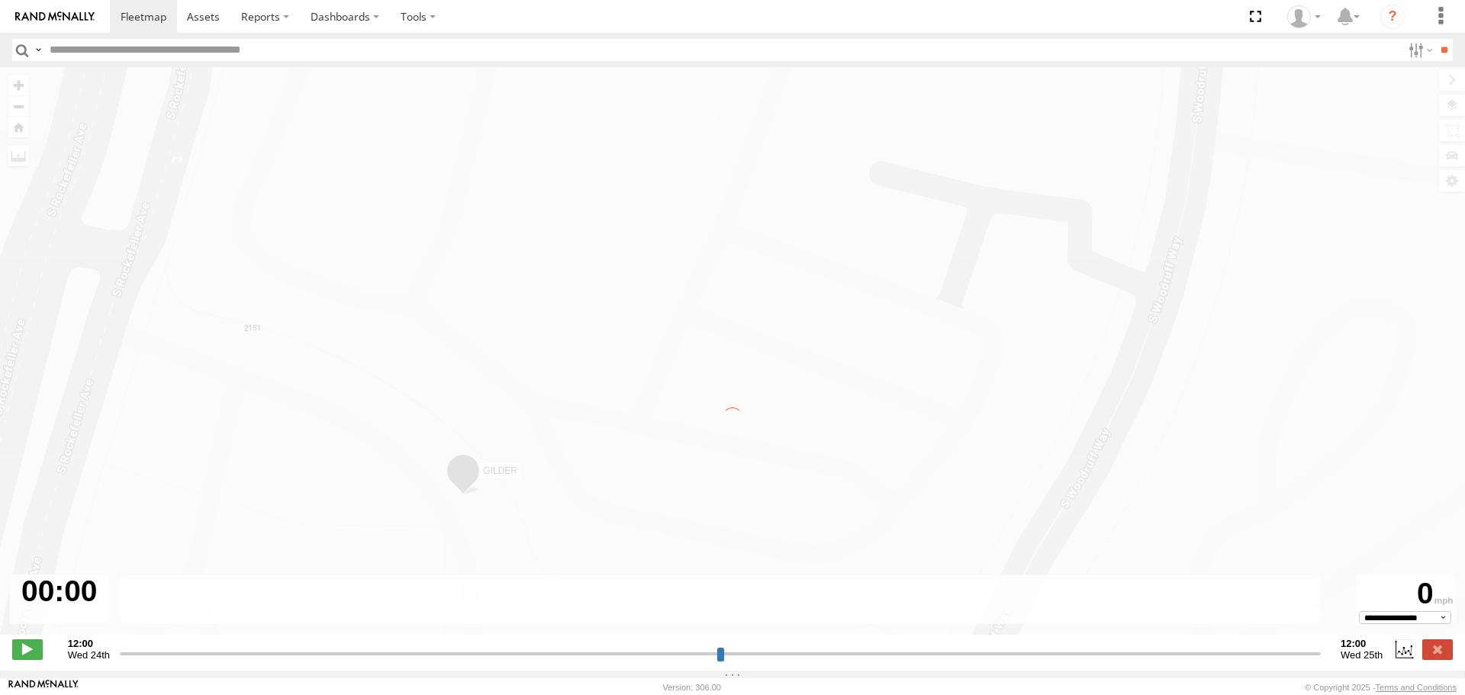
type input "**********"
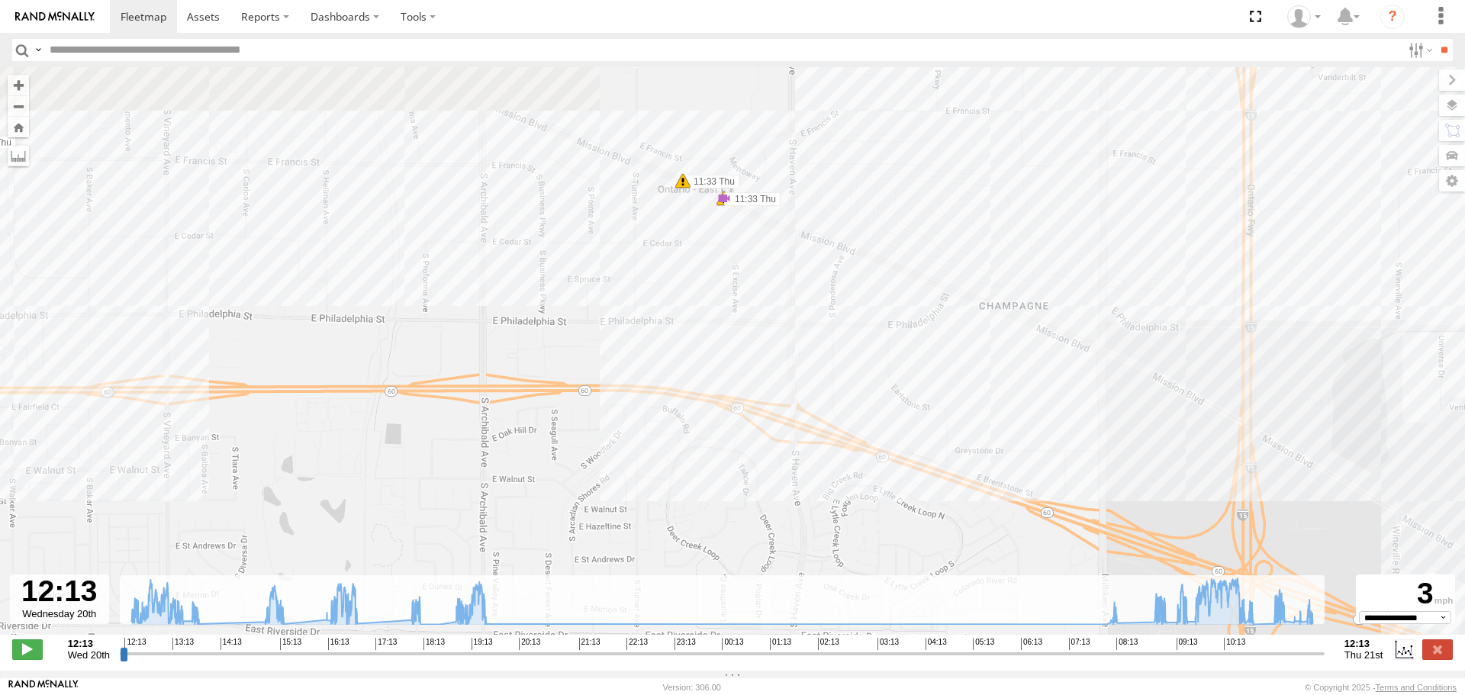
drag, startPoint x: 1179, startPoint y: 206, endPoint x: 1151, endPoint y: 272, distance: 71.4
click at [1151, 272] on div "GILDER 13:16 Wed 13:35 Wed 15:19 Wed 16:41 Wed 16:42 Wed 16:42 Wed 16:48 Wed 18…" at bounding box center [732, 359] width 1465 height 584
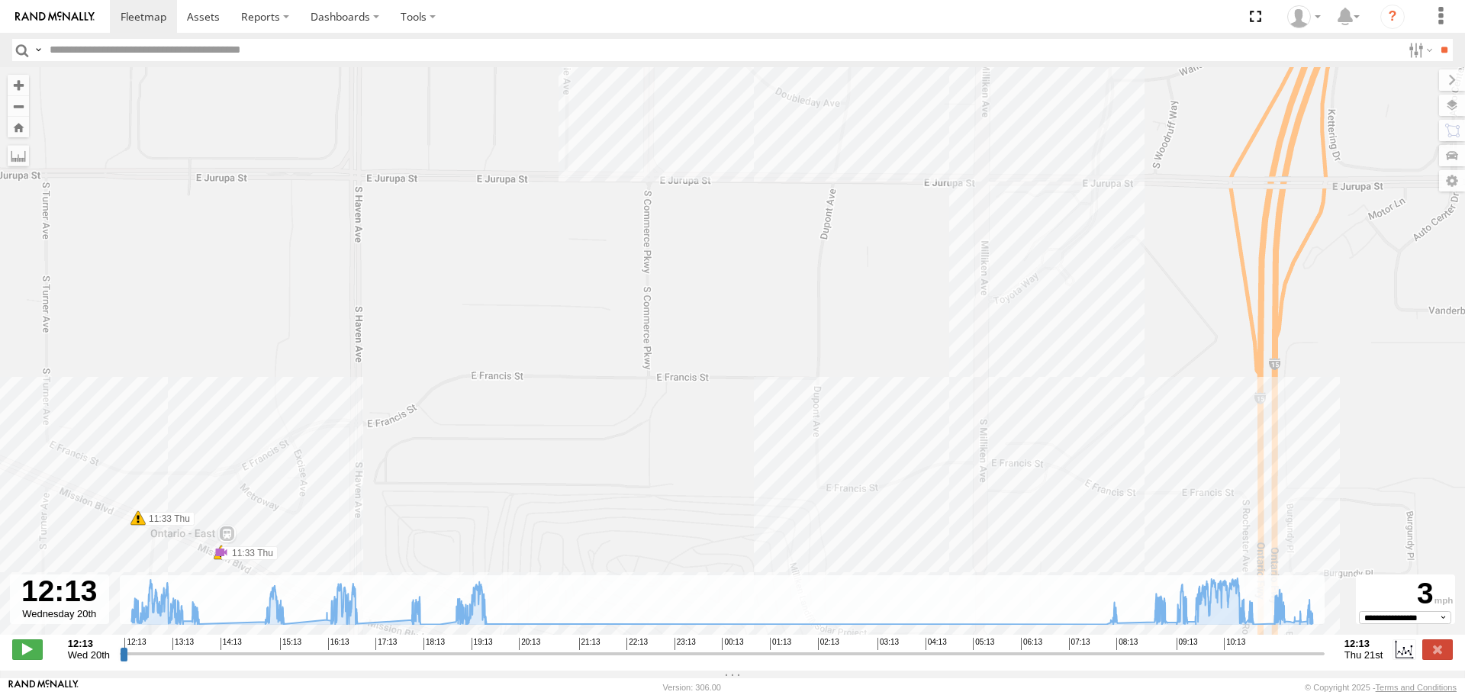
drag, startPoint x: 1102, startPoint y: 211, endPoint x: 1099, endPoint y: 390, distance: 179.3
click at [1099, 390] on div "GILDER 13:16 Wed 13:35 Wed 15:19 Wed 16:41 Wed 16:42 Wed 16:42 Wed 16:48 Wed 18…" at bounding box center [732, 359] width 1465 height 584
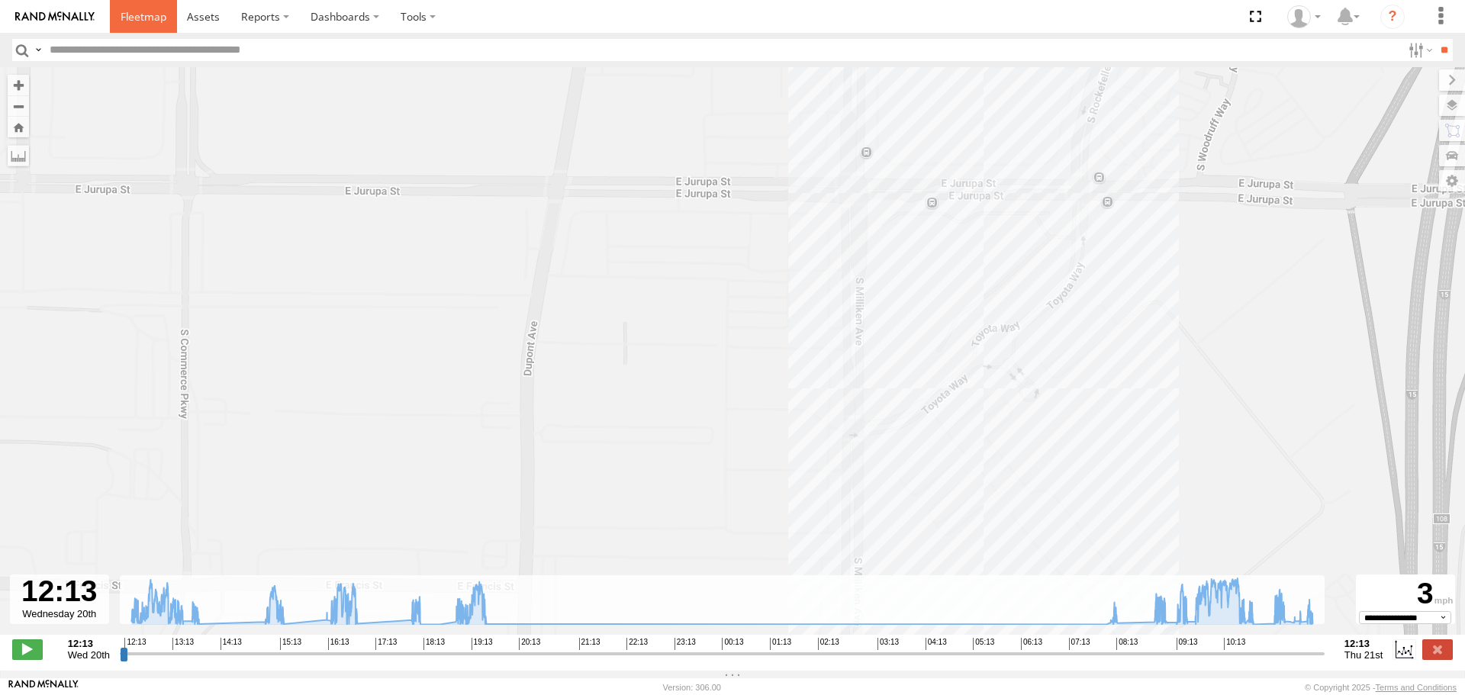
click at [131, 18] on span at bounding box center [144, 16] width 46 height 14
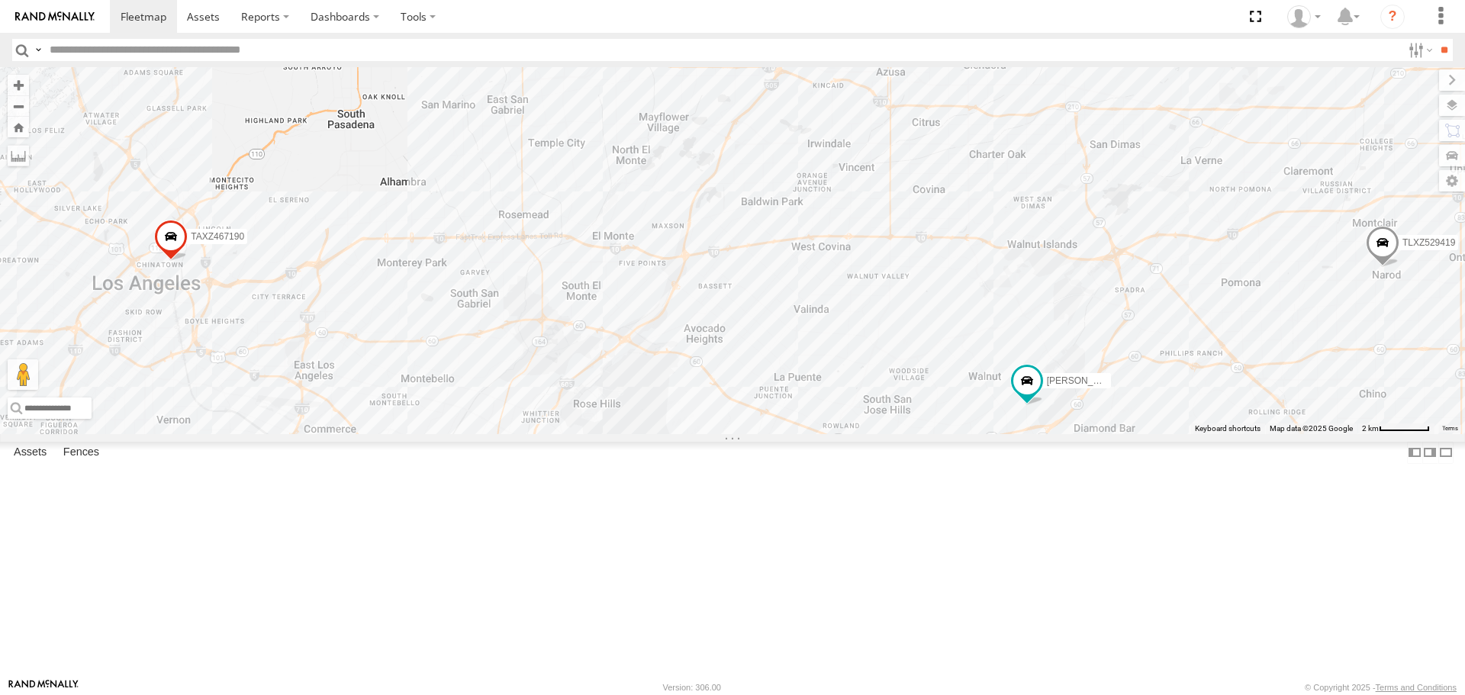
drag, startPoint x: 736, startPoint y: 391, endPoint x: 688, endPoint y: 385, distance: 48.5
click at [694, 390] on div "[PERSON_NAME]/T-1627 TAXZ467188 884493/RUDYS TAXZ467190 [PERSON_NAME]/T-1629 [P…" at bounding box center [732, 250] width 1465 height 366
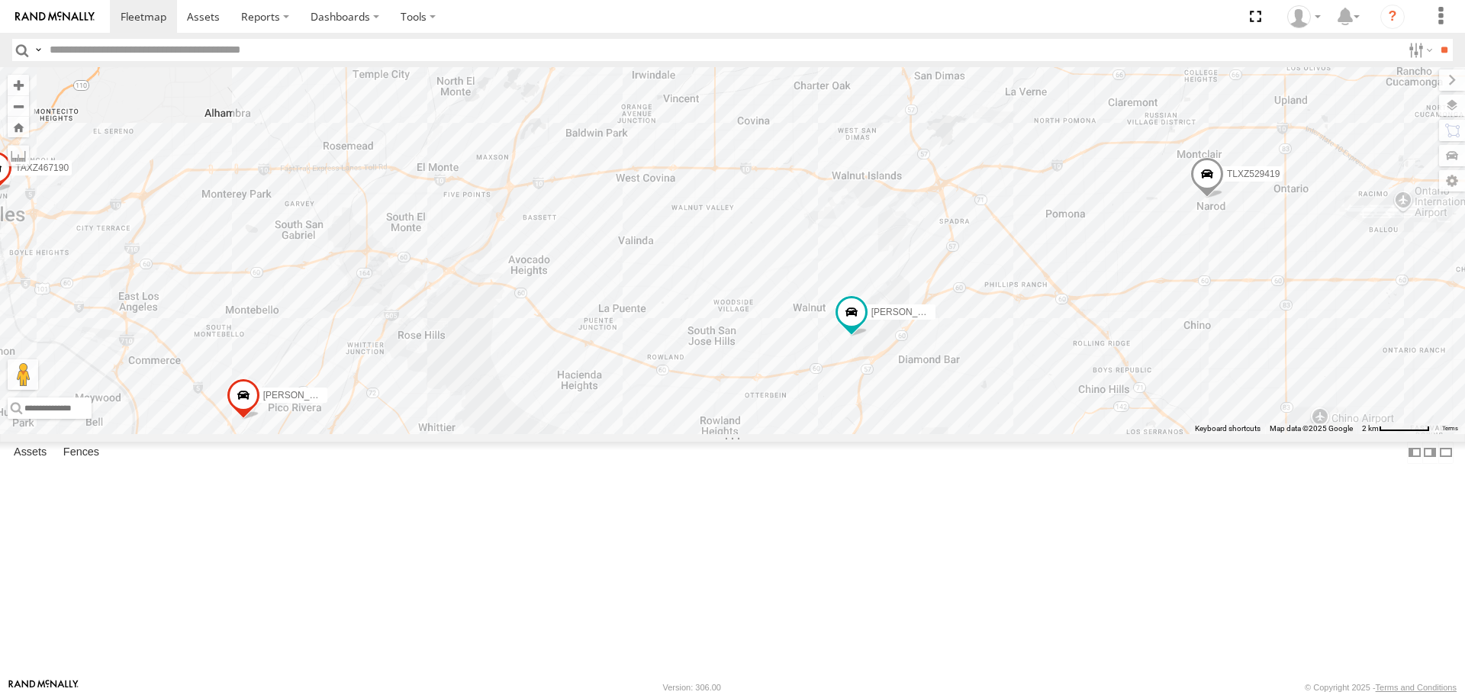
drag, startPoint x: 812, startPoint y: 424, endPoint x: 645, endPoint y: 361, distance: 178.7
click at [645, 361] on div "[PERSON_NAME]/T-1627 TAXZ467188 884493/RUDYS TAXZ467190 [PERSON_NAME]/T-1629 [P…" at bounding box center [732, 250] width 1465 height 366
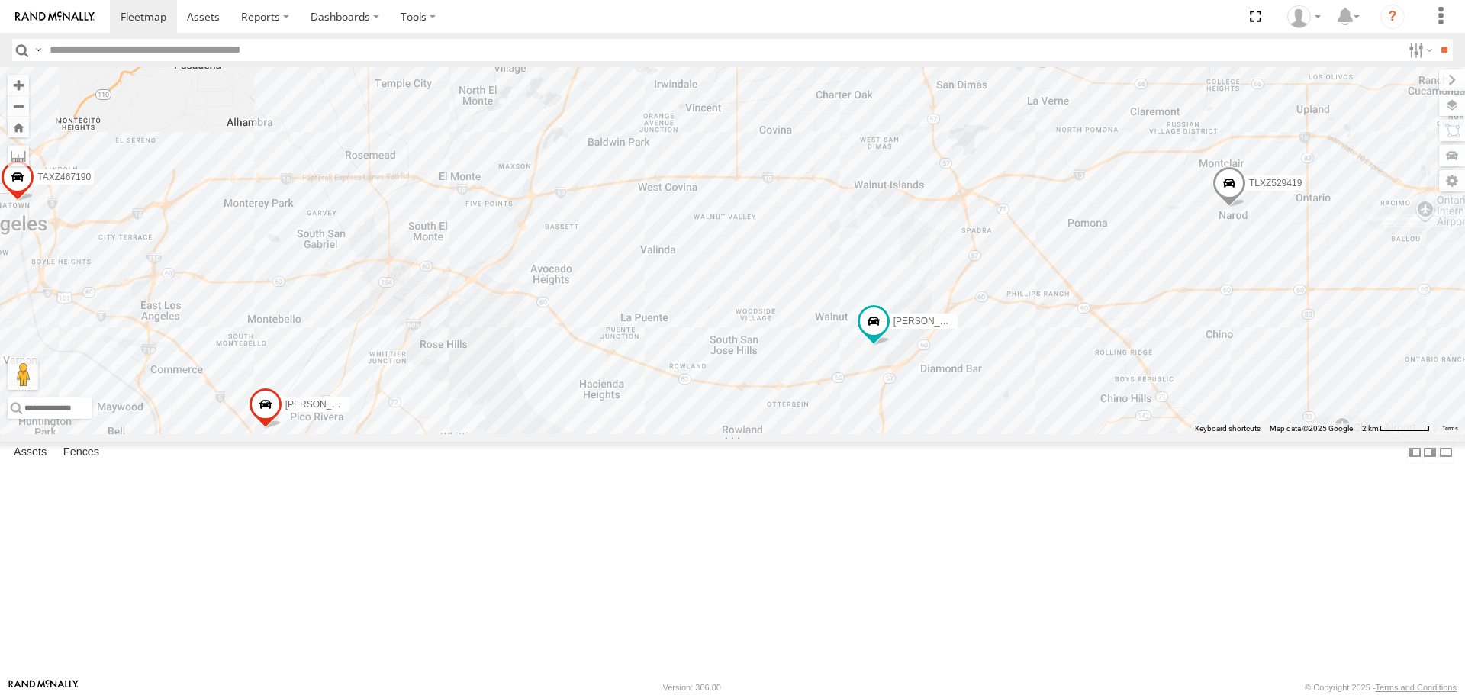
drag, startPoint x: 628, startPoint y: 378, endPoint x: 747, endPoint y: 405, distance: 122.1
click at [747, 405] on div "[PERSON_NAME]/T-1627 TAXZ467188 884493/RUDYS TAXZ467190 [PERSON_NAME]/T-1629 [P…" at bounding box center [732, 250] width 1465 height 366
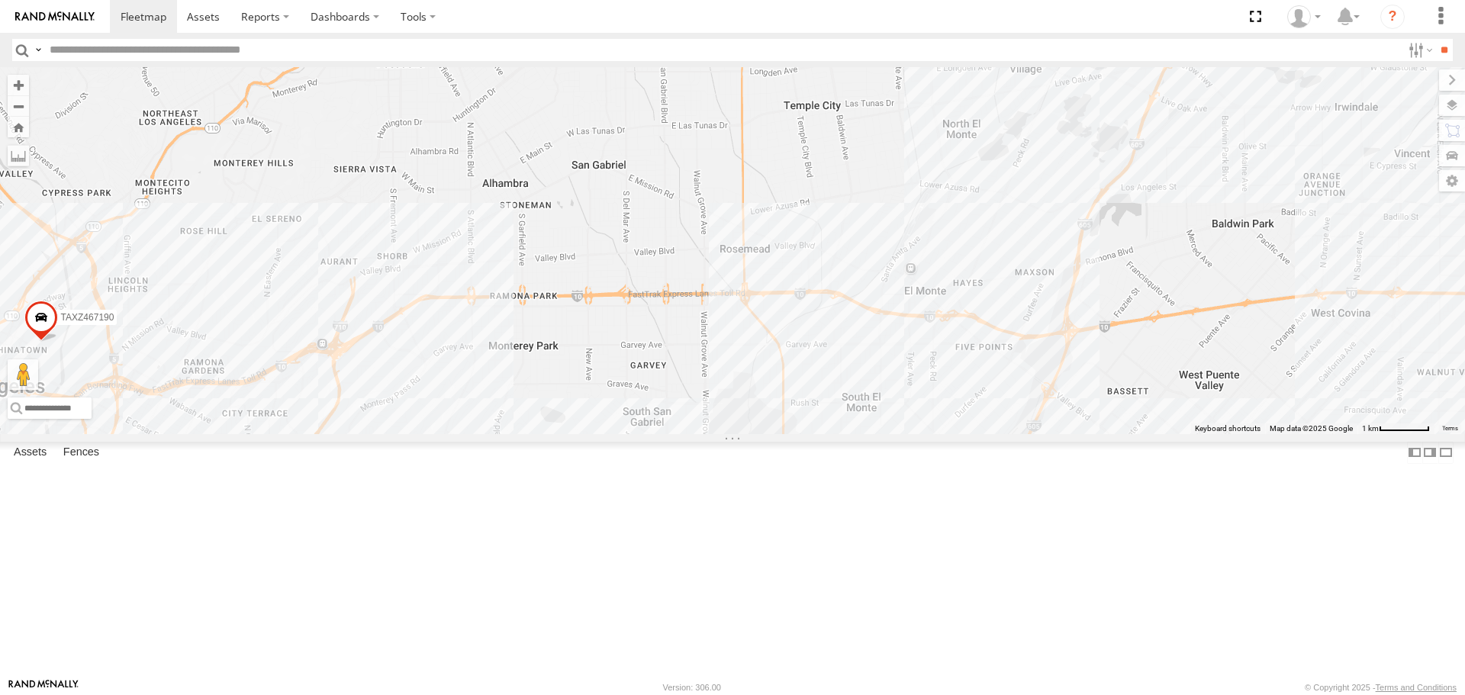
drag, startPoint x: 654, startPoint y: 344, endPoint x: 708, endPoint y: 312, distance: 62.9
click at [708, 312] on div "[PERSON_NAME]/T-1627 TAXZ467188 884493/RUDYS TAXZ467190 [PERSON_NAME]/T-1629 [P…" at bounding box center [732, 250] width 1465 height 366
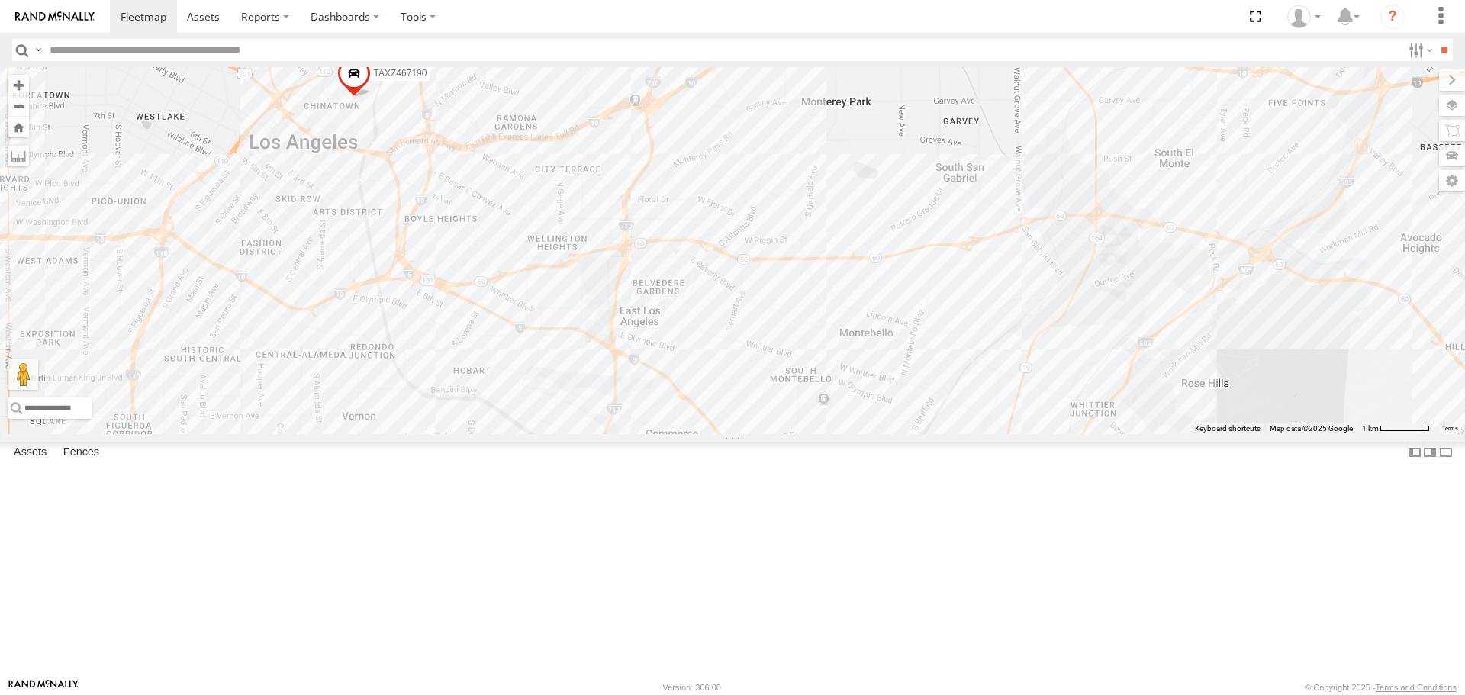
drag, startPoint x: 764, startPoint y: 332, endPoint x: 760, endPoint y: 195, distance: 137.4
click at [760, 195] on div "[PERSON_NAME]/T-1627 TAXZ467188 884493/RUDYS TAXZ467190 [PERSON_NAME]/T-1629 [P…" at bounding box center [732, 250] width 1465 height 366
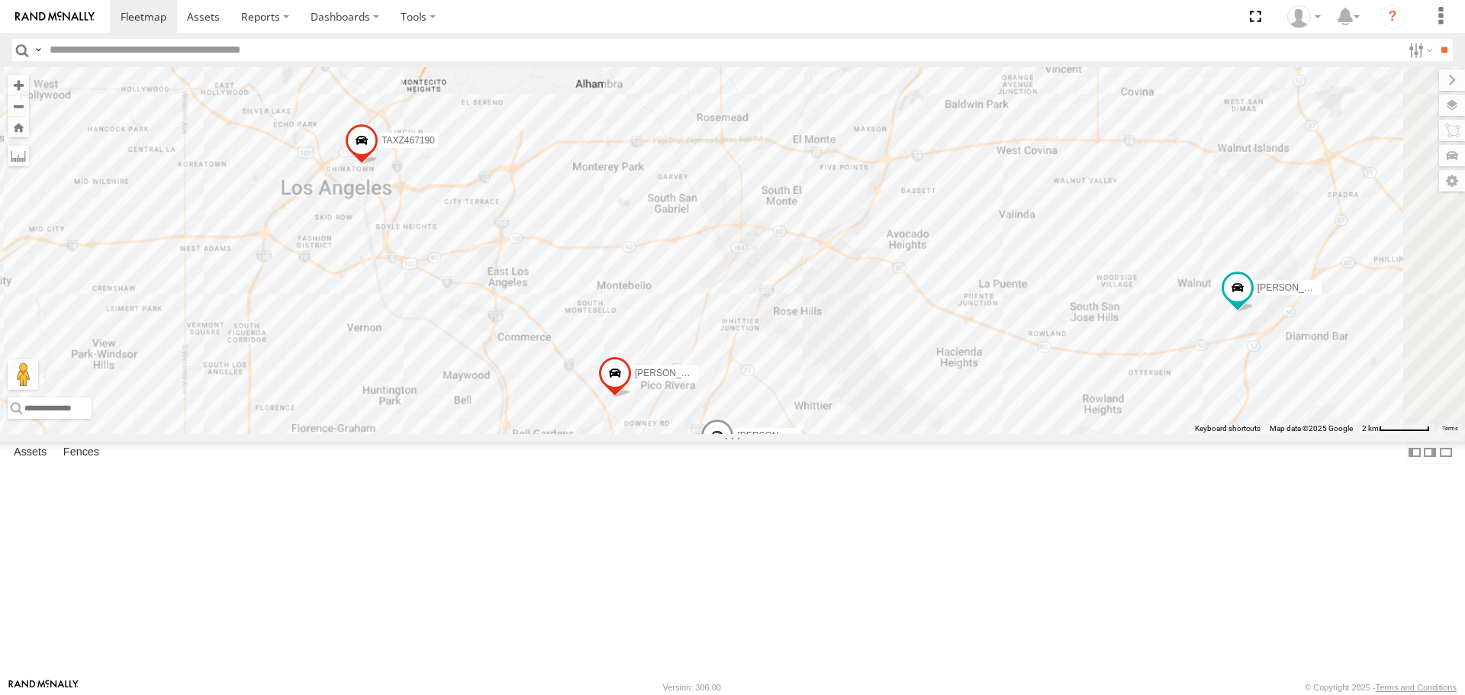
drag, startPoint x: 939, startPoint y: 212, endPoint x: 663, endPoint y: 317, distance: 295.6
click at [663, 317] on div "[PERSON_NAME]/T-1627 TAXZ467188 884493/RUDYS TAXZ467190 [PERSON_NAME]/T-1629 [P…" at bounding box center [732, 250] width 1465 height 366
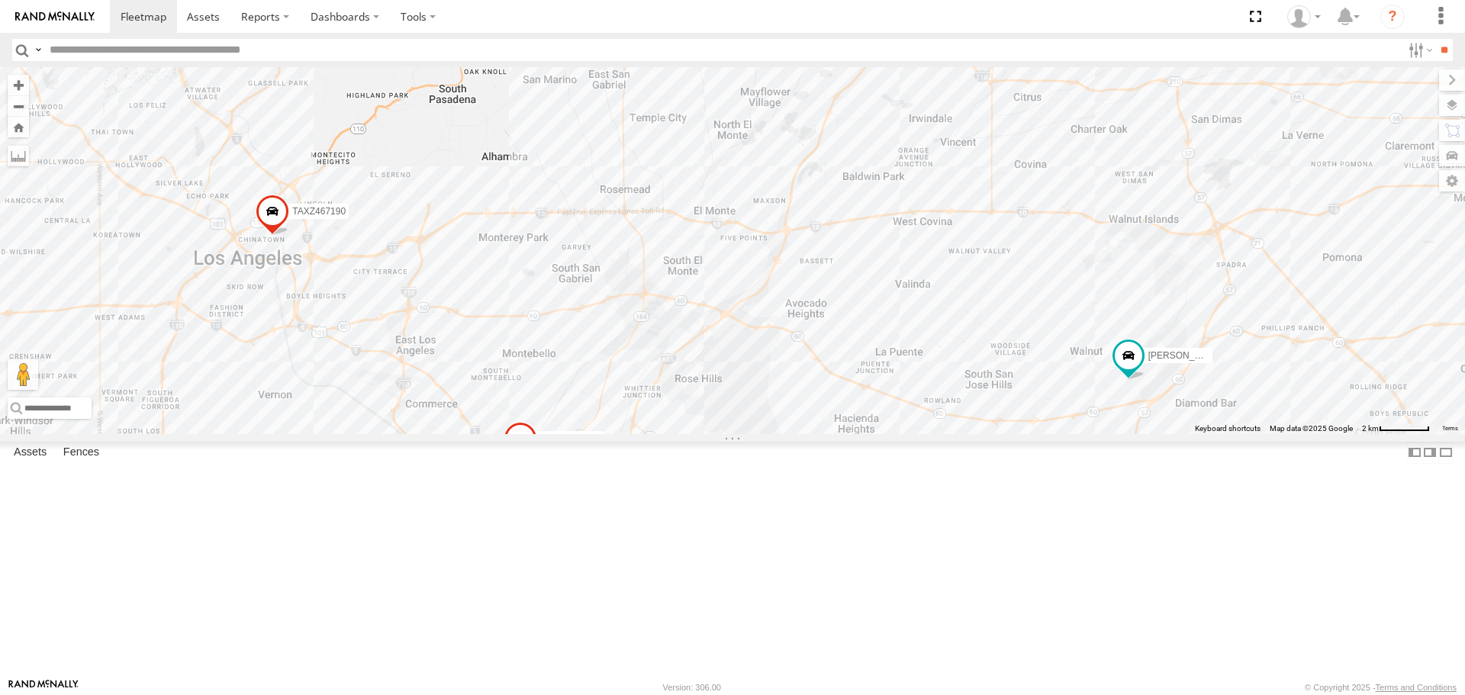
drag, startPoint x: 909, startPoint y: 301, endPoint x: 884, endPoint y: 331, distance: 39.6
click at [884, 331] on div "[PERSON_NAME]/T-1627 TAXZ467188 884493/RUDYS TAXZ467190 [PERSON_NAME]/T-1629 [P…" at bounding box center [732, 250] width 1465 height 366
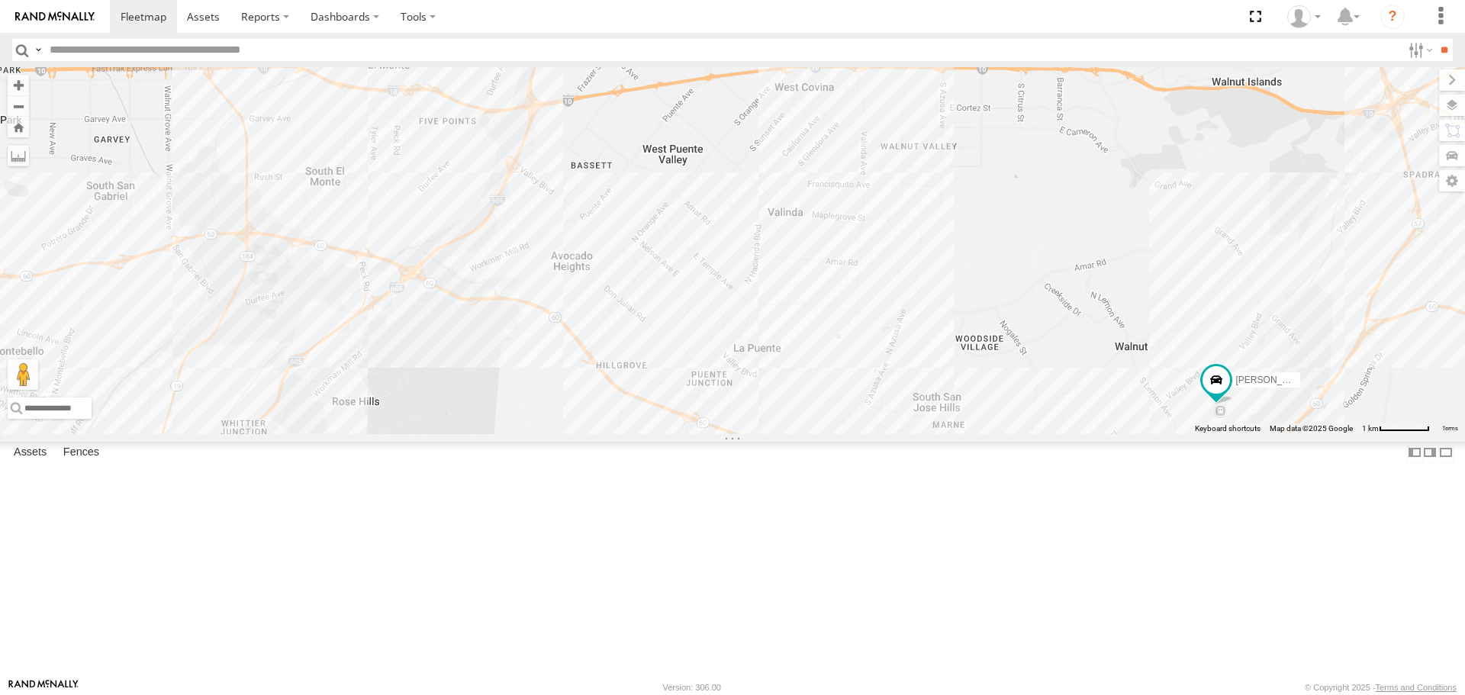
drag, startPoint x: 944, startPoint y: 381, endPoint x: 811, endPoint y: 298, distance: 157.1
click at [811, 298] on div "[PERSON_NAME]/T-1627 TAXZ467188 884493/RUDYS TAXZ467190 [PERSON_NAME]/T-1629 [P…" at bounding box center [732, 250] width 1465 height 366
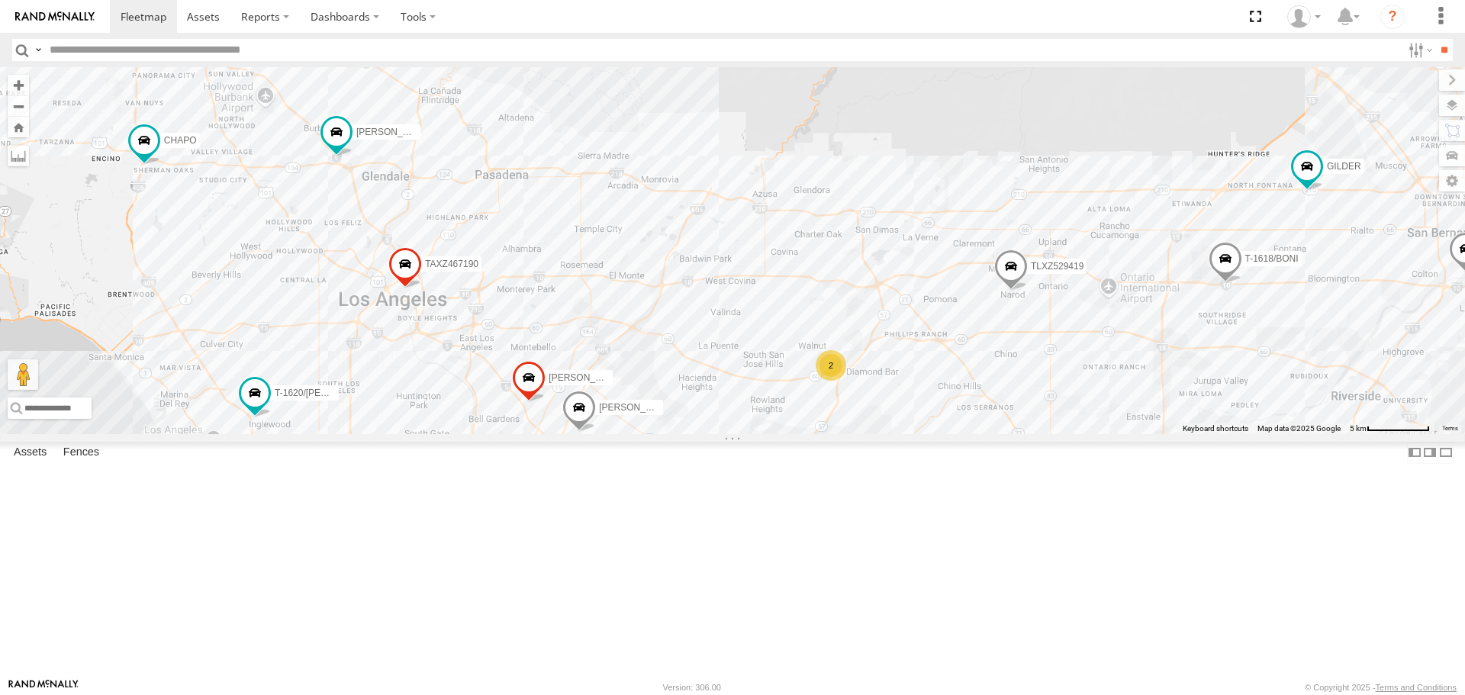
drag, startPoint x: 729, startPoint y: 445, endPoint x: 758, endPoint y: 417, distance: 40.5
click at [758, 417] on div "TAXZ467188 884493/[PERSON_NAME] T-1632 [PERSON_NAME]/T-1629 377214/[PERSON_NAME…" at bounding box center [732, 250] width 1465 height 366
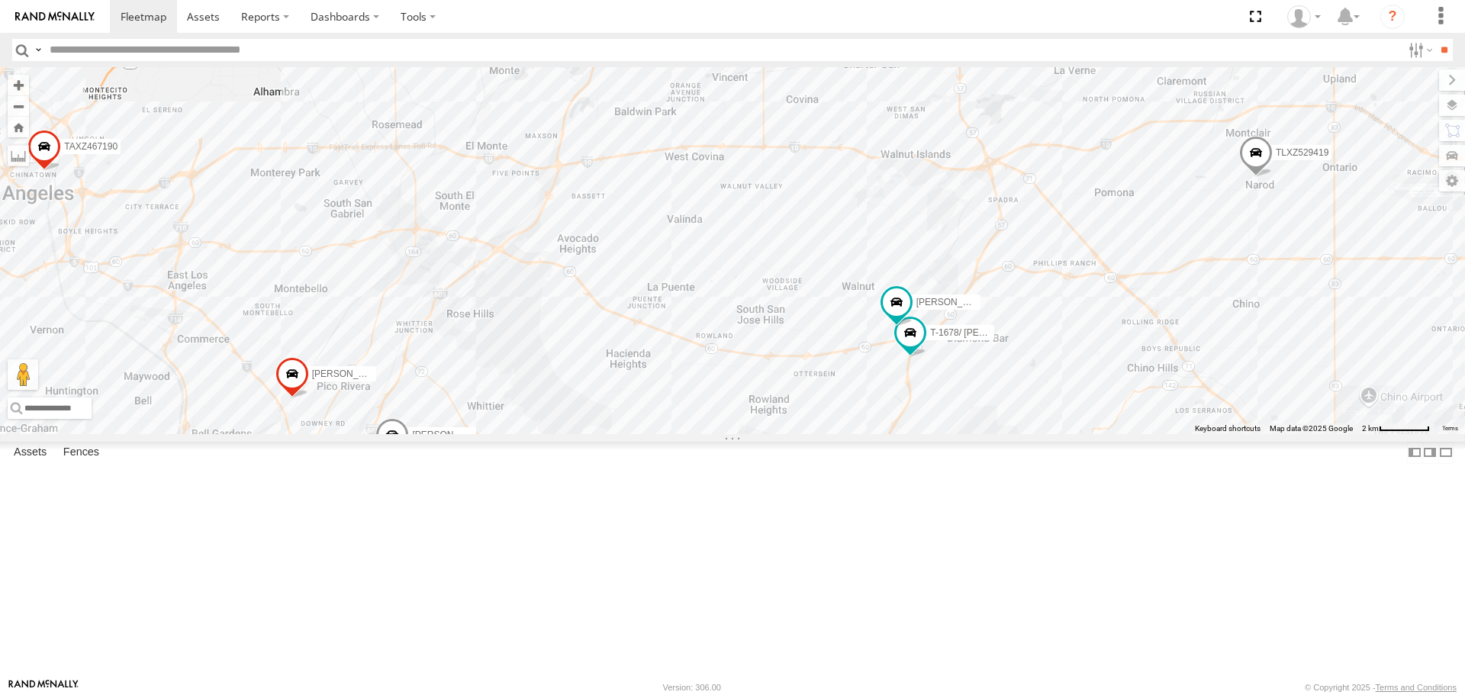
drag, startPoint x: 864, startPoint y: 455, endPoint x: 887, endPoint y: 406, distance: 53.9
click at [887, 406] on div "TAXZ467188 884493/[PERSON_NAME]-1632 [PERSON_NAME]/T-1629 377214/[PERSON_NAME] …" at bounding box center [732, 250] width 1465 height 366
click at [806, 310] on div "TAXZ467188 884493/[PERSON_NAME]-1632 [PERSON_NAME]/T-1629 377214/[PERSON_NAME] …" at bounding box center [732, 250] width 1465 height 366
